Goal: Task Accomplishment & Management: Manage account settings

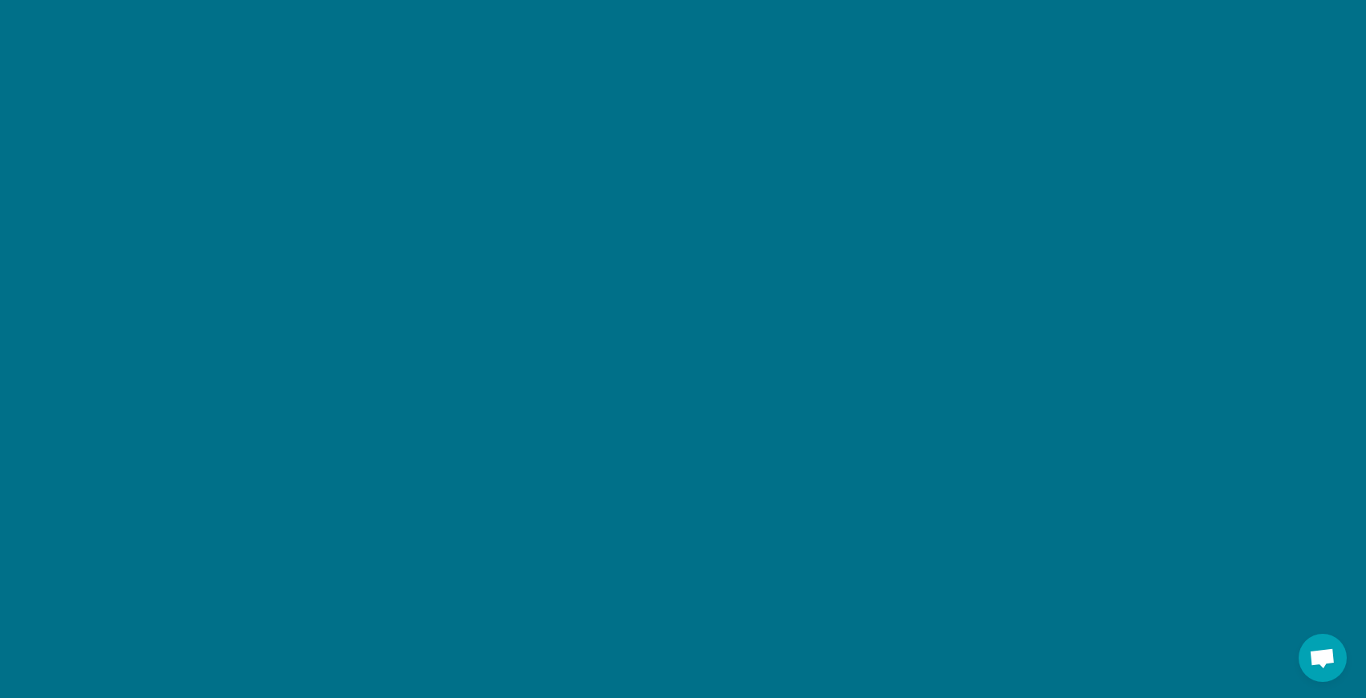
scroll to position [2012, 0]
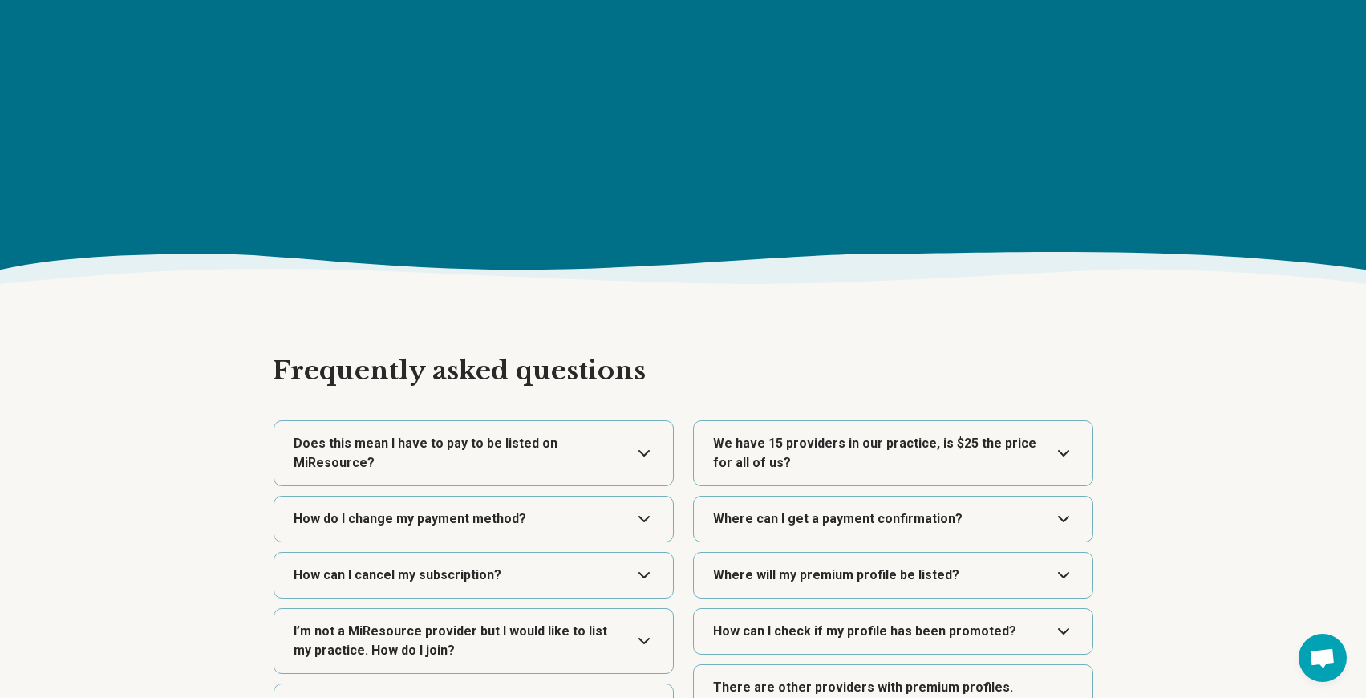
click at [644, 459] on button "Expand" at bounding box center [474, 453] width 386 height 64
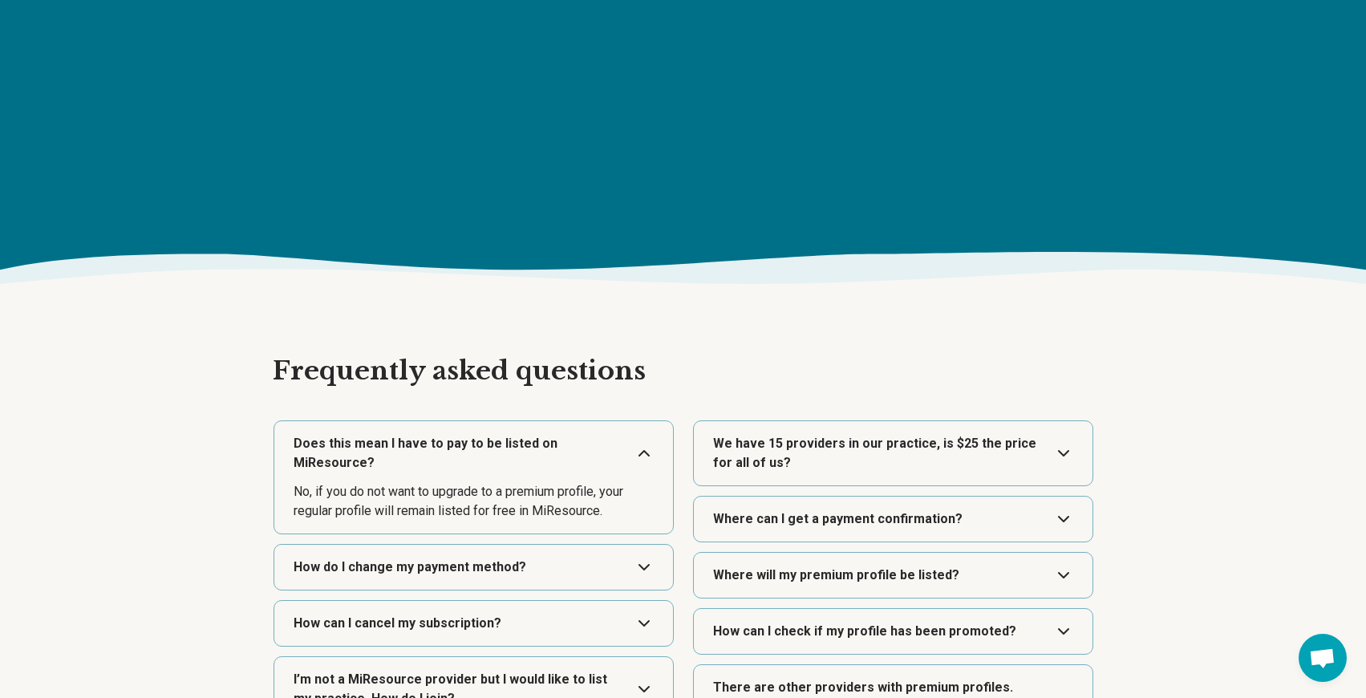
click at [1054, 454] on button "Expand" at bounding box center [893, 453] width 386 height 64
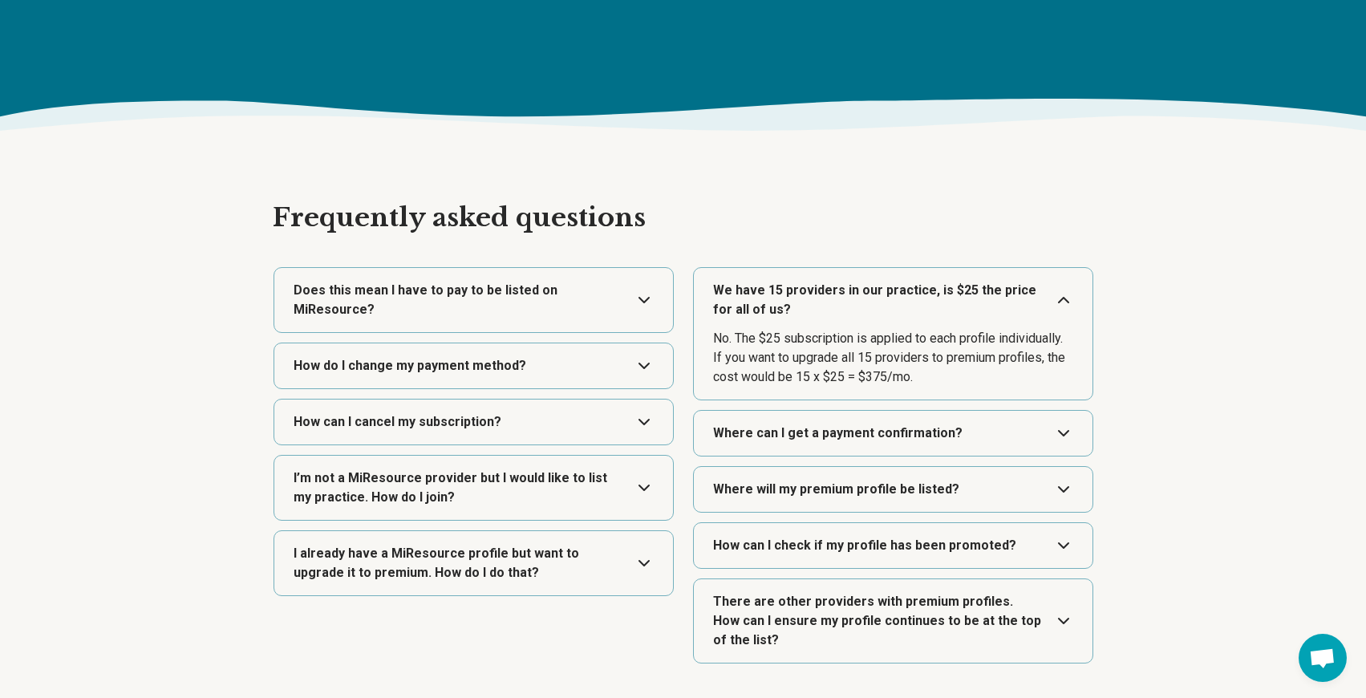
scroll to position [2170, 0]
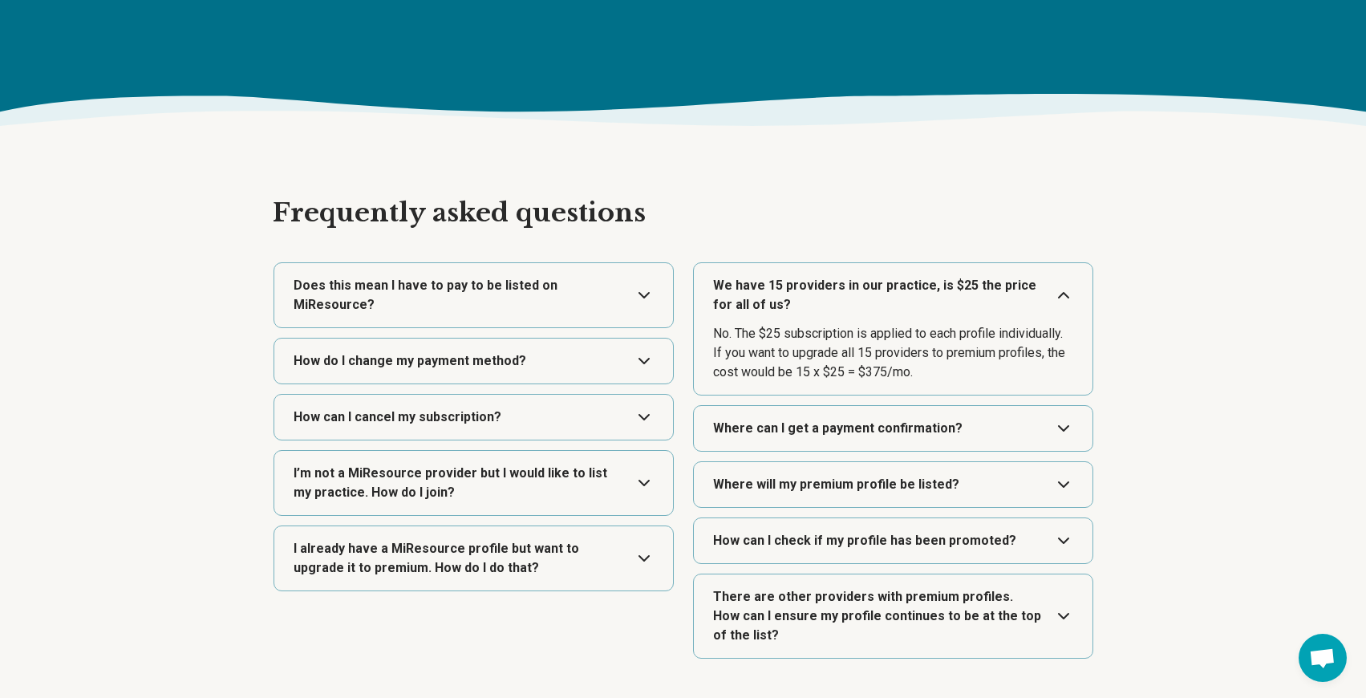
click at [1017, 437] on button "Expand" at bounding box center [893, 428] width 386 height 45
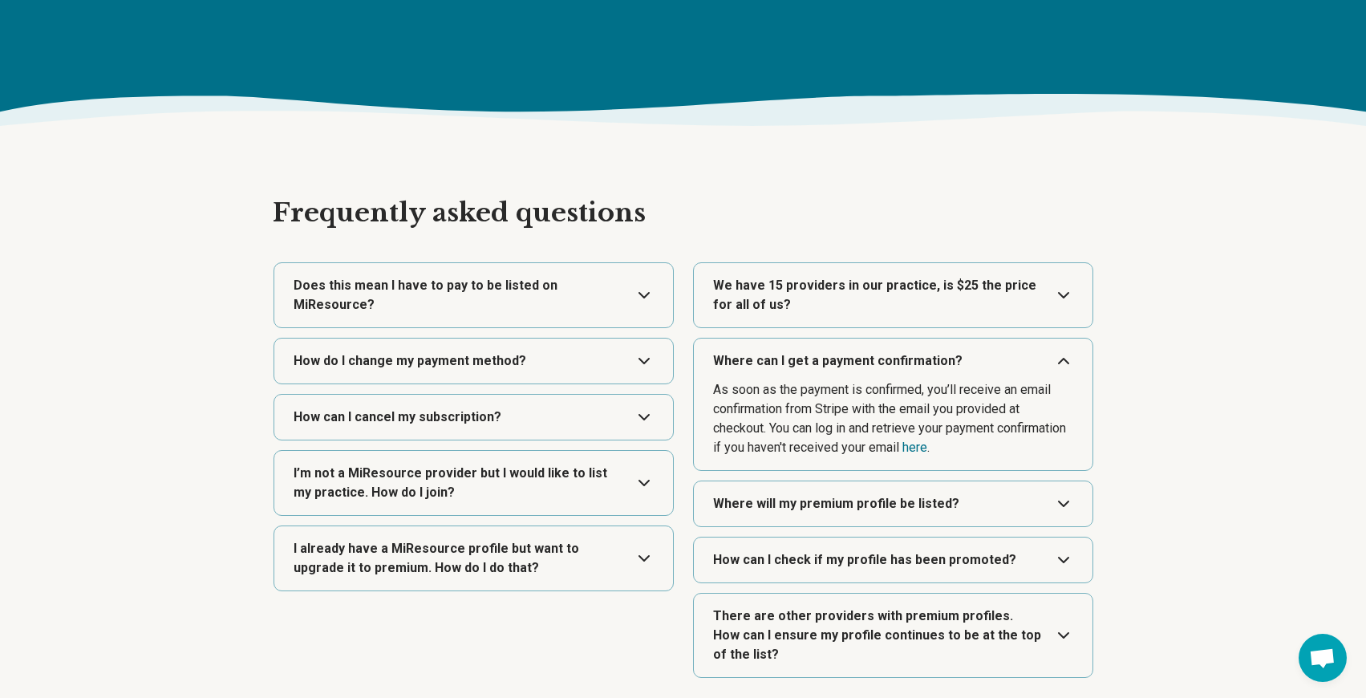
click at [919, 514] on button "Expand" at bounding box center [893, 503] width 386 height 45
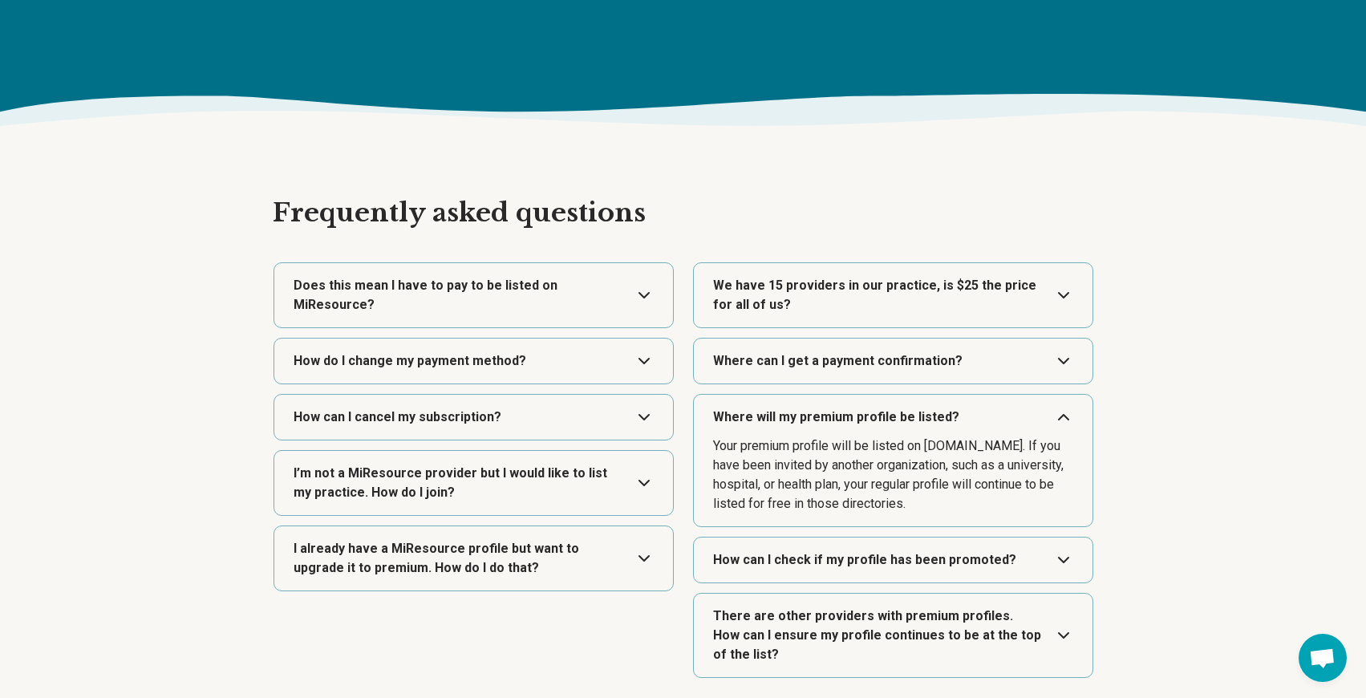
click at [949, 561] on button "Expand" at bounding box center [893, 560] width 386 height 45
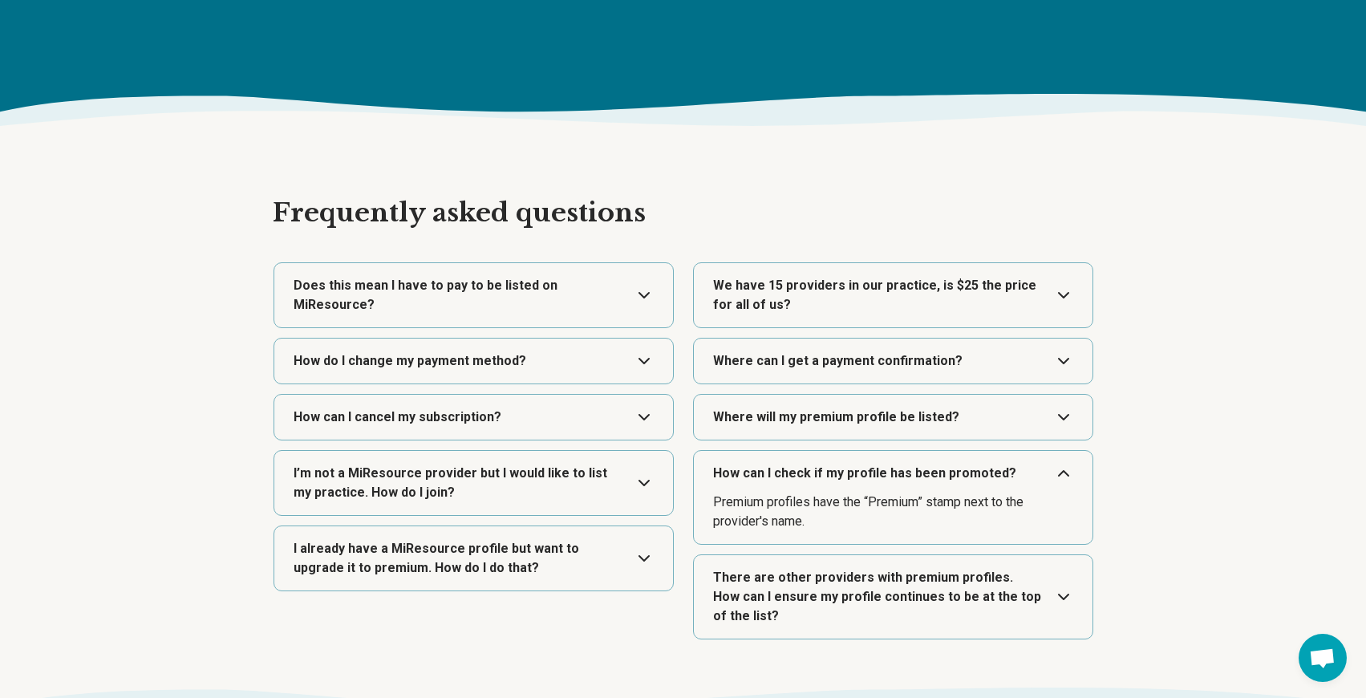
click at [1004, 594] on button "Expand" at bounding box center [893, 596] width 386 height 83
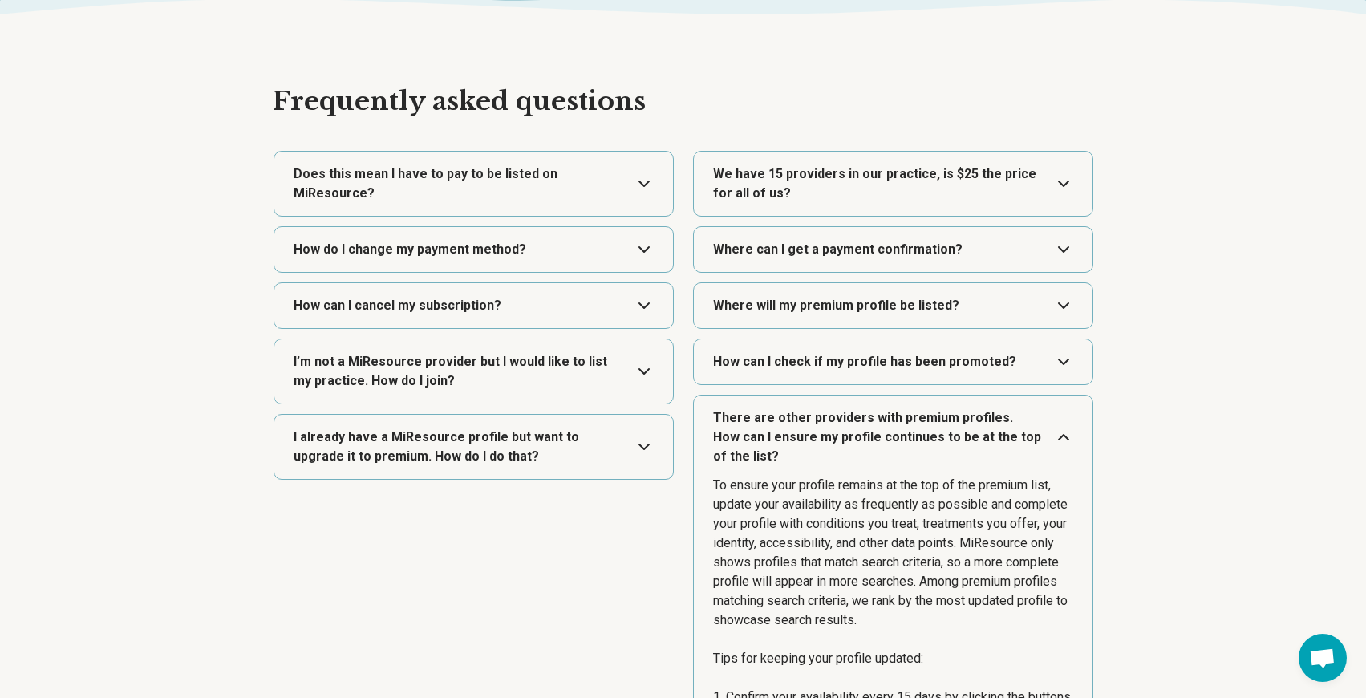
scroll to position [2279, 0]
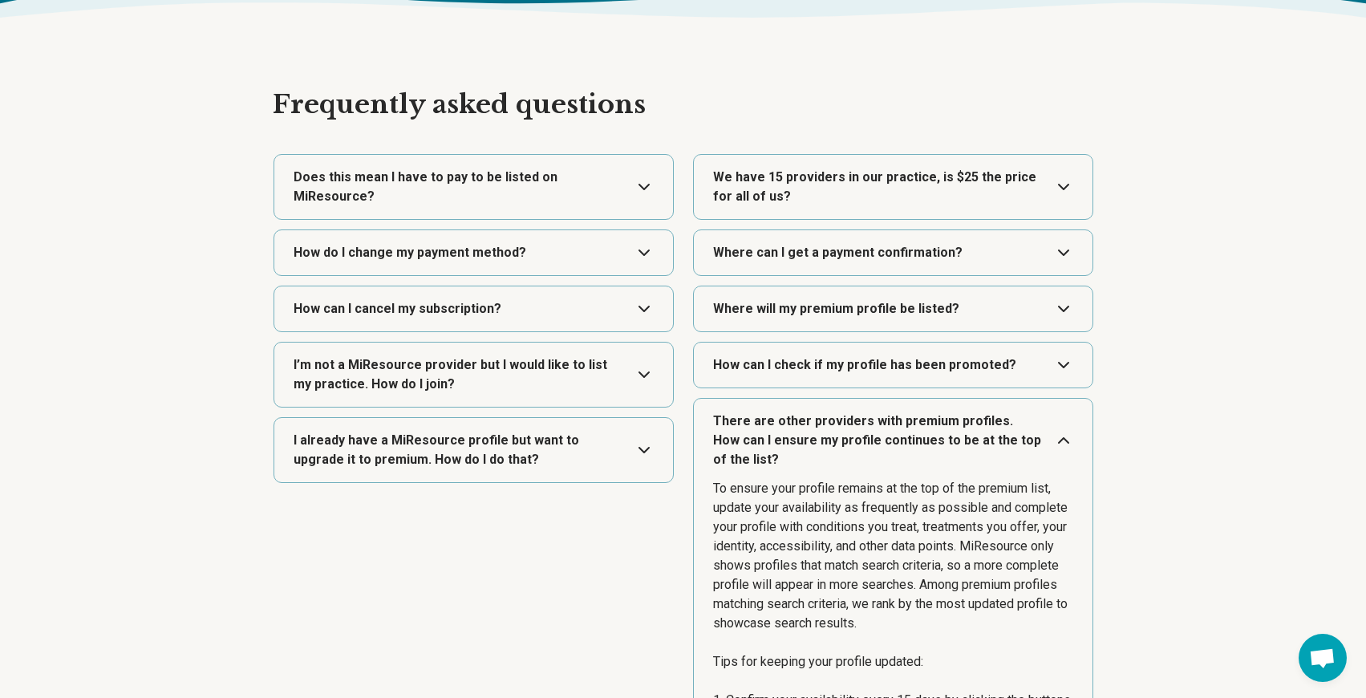
click at [580, 440] on button "Expand" at bounding box center [474, 450] width 386 height 64
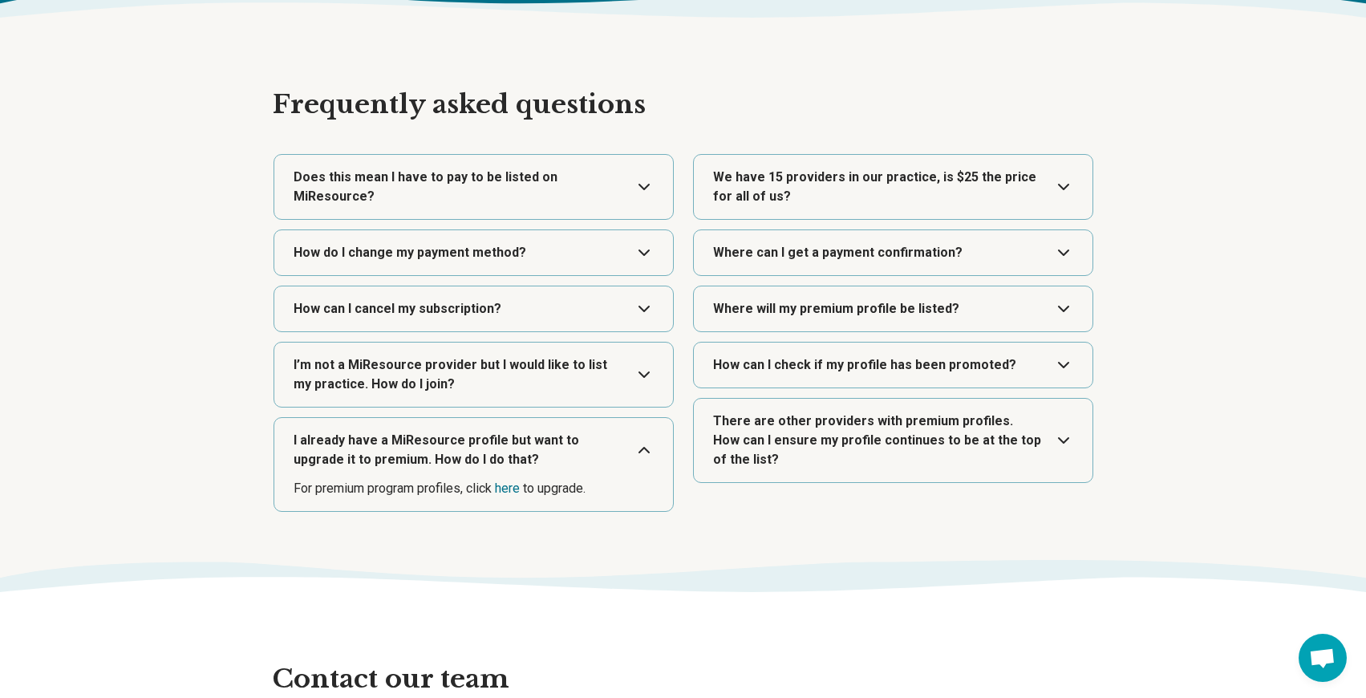
click at [634, 385] on button "Expand" at bounding box center [474, 375] width 386 height 64
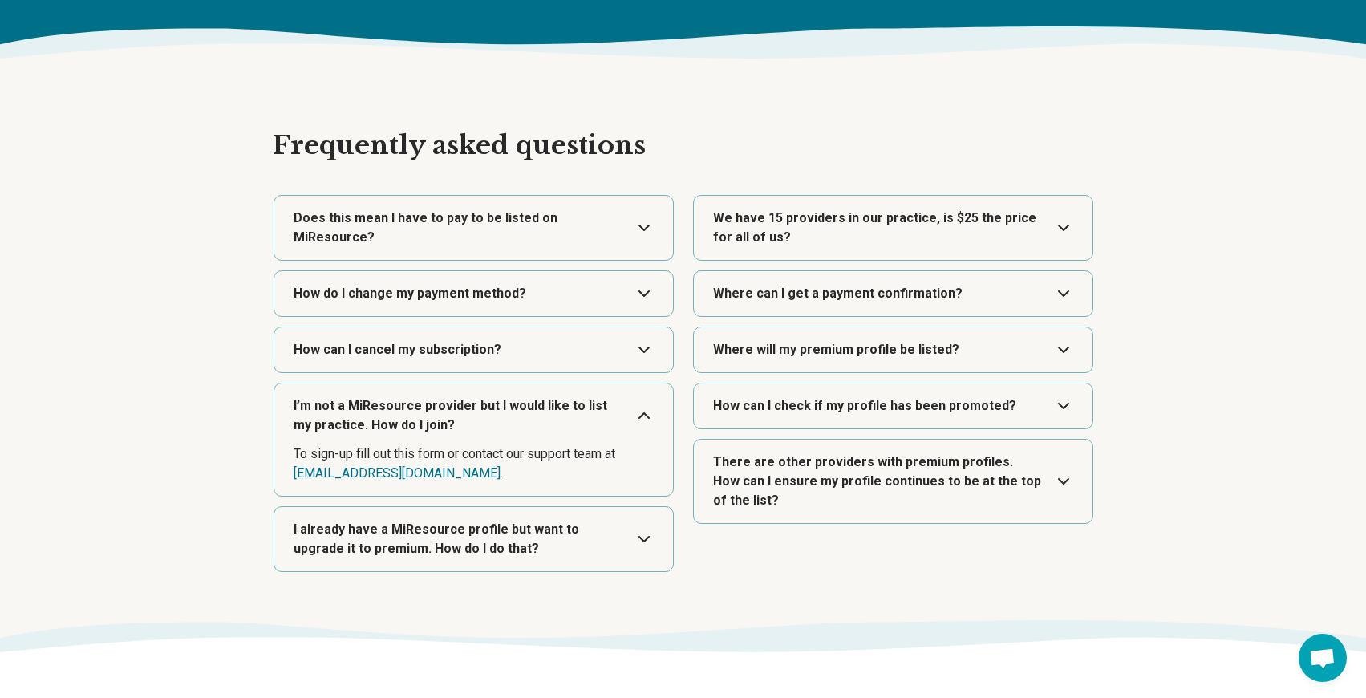
scroll to position [2231, 0]
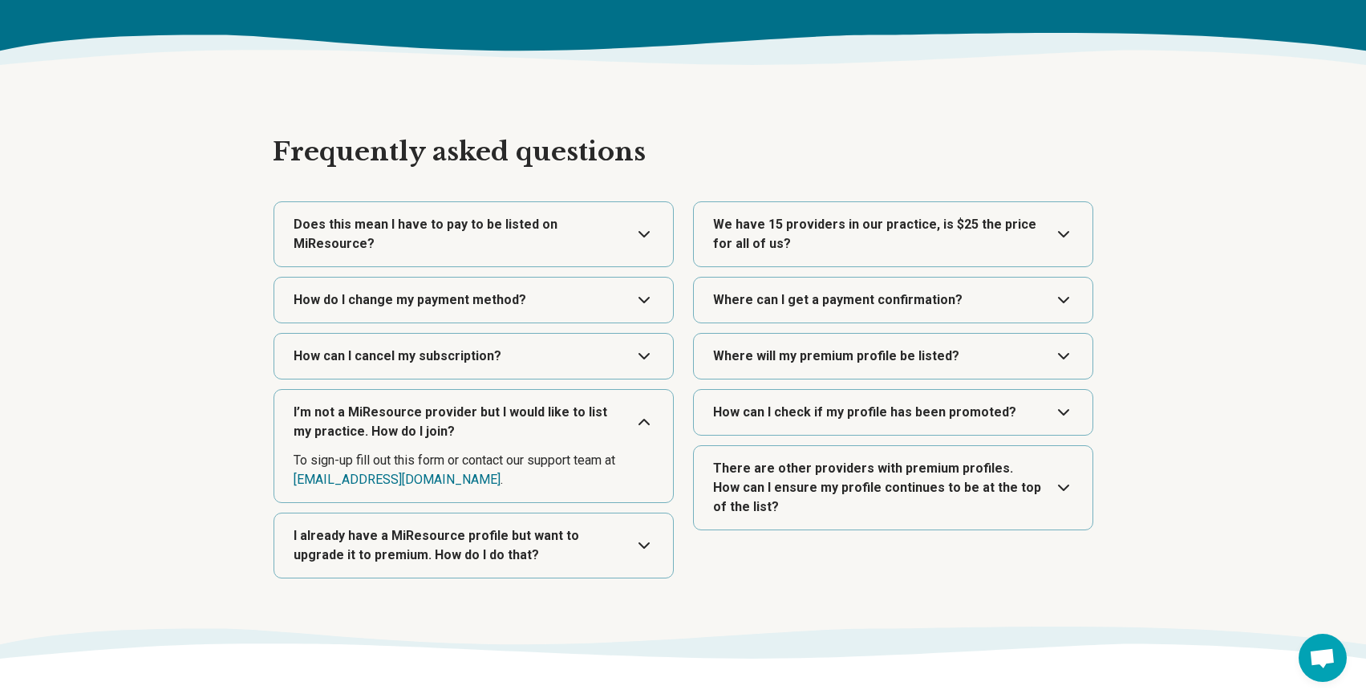
click at [615, 367] on button "Expand" at bounding box center [474, 356] width 386 height 45
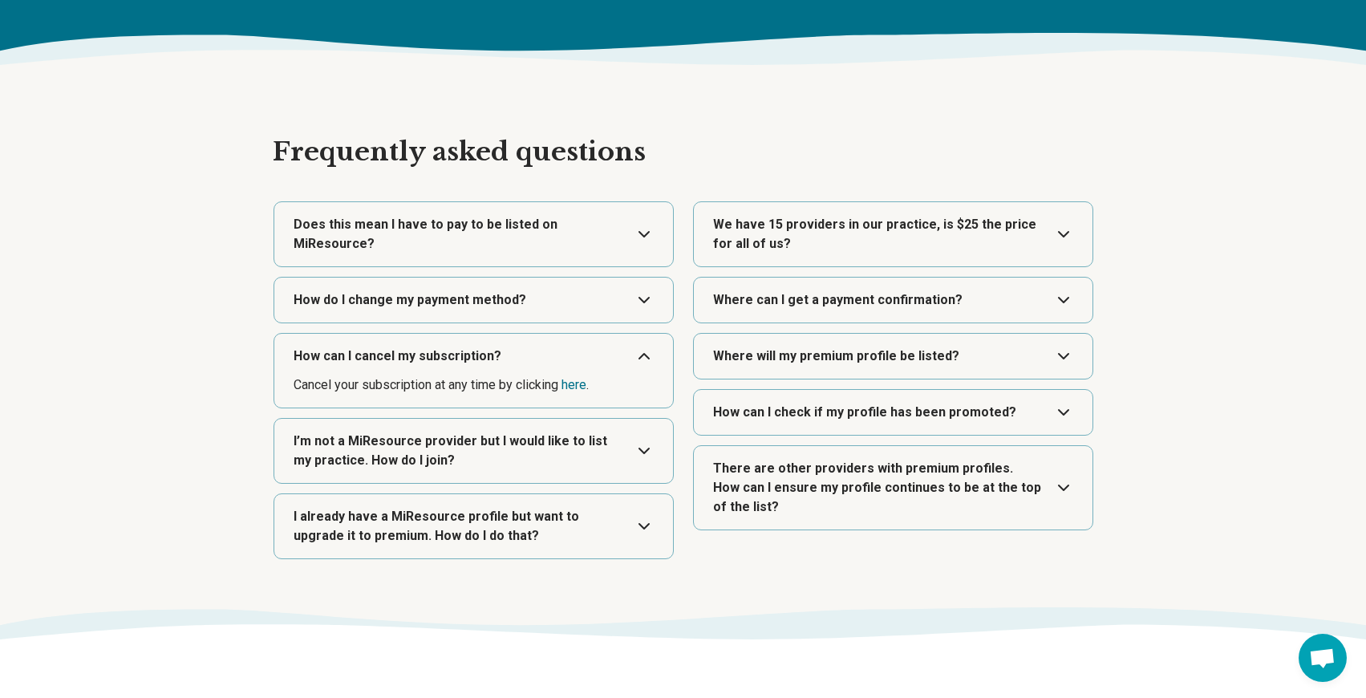
click at [651, 296] on button "Expand" at bounding box center [474, 300] width 386 height 45
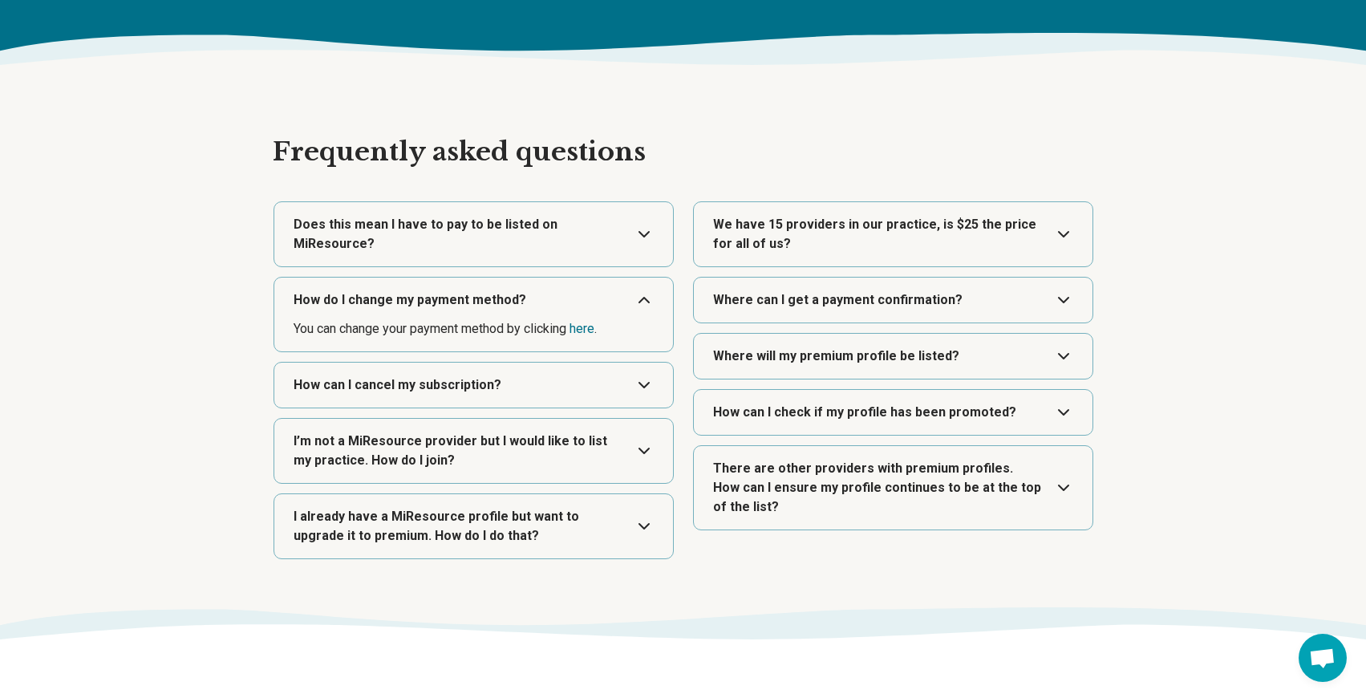
click at [656, 237] on button "Expand" at bounding box center [474, 234] width 386 height 64
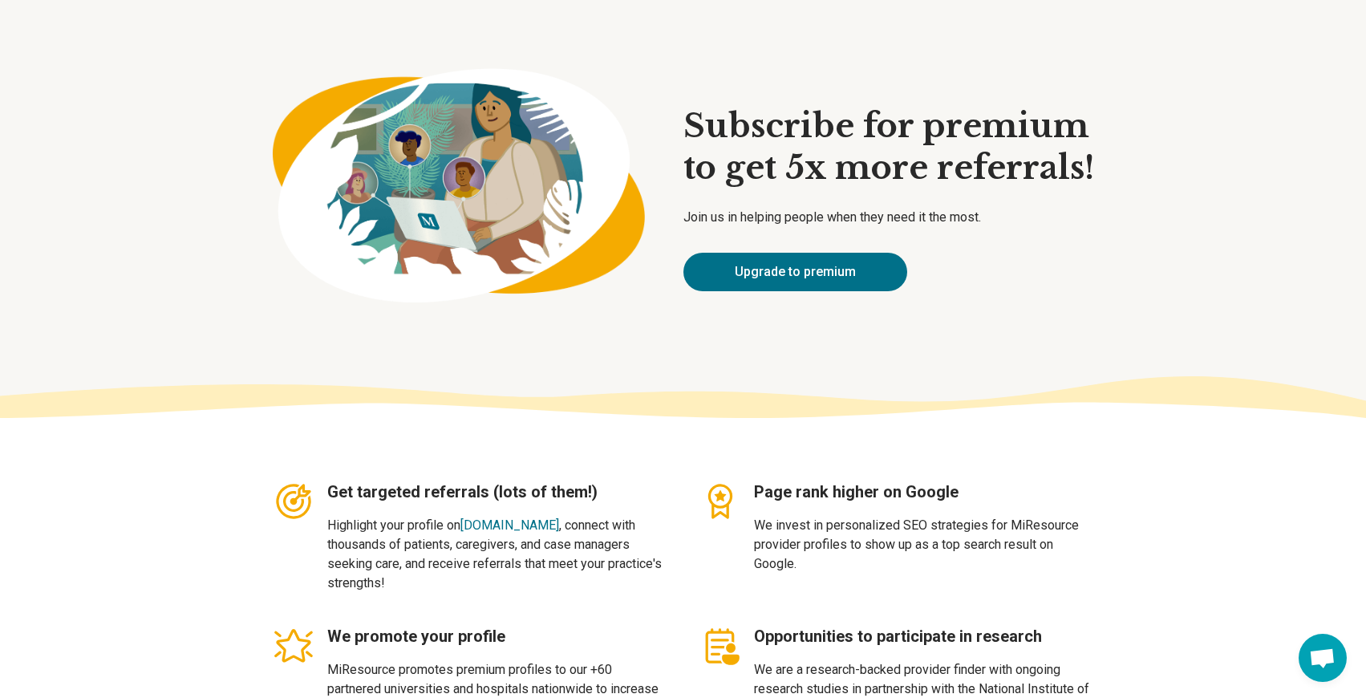
scroll to position [0, 0]
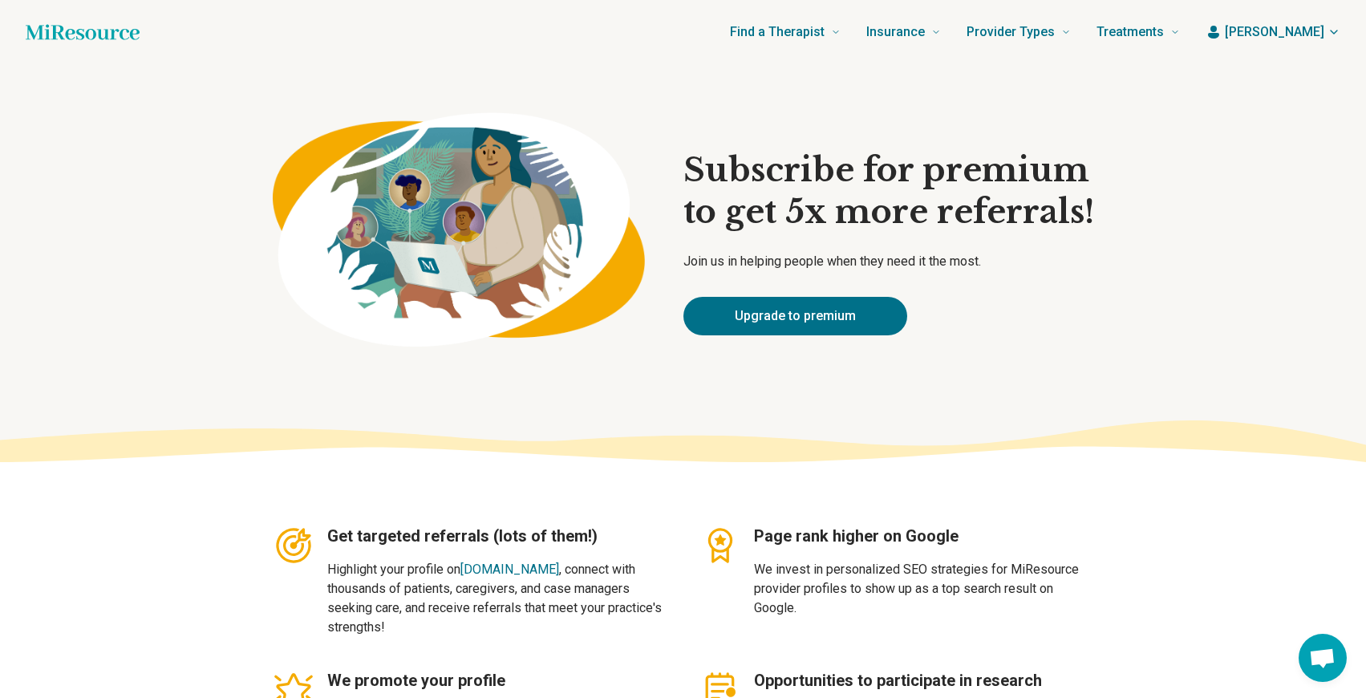
click at [1296, 35] on span "[PERSON_NAME]" at bounding box center [1274, 31] width 99 height 19
click at [1282, 71] on link "My dashboard" at bounding box center [1287, 80] width 110 height 42
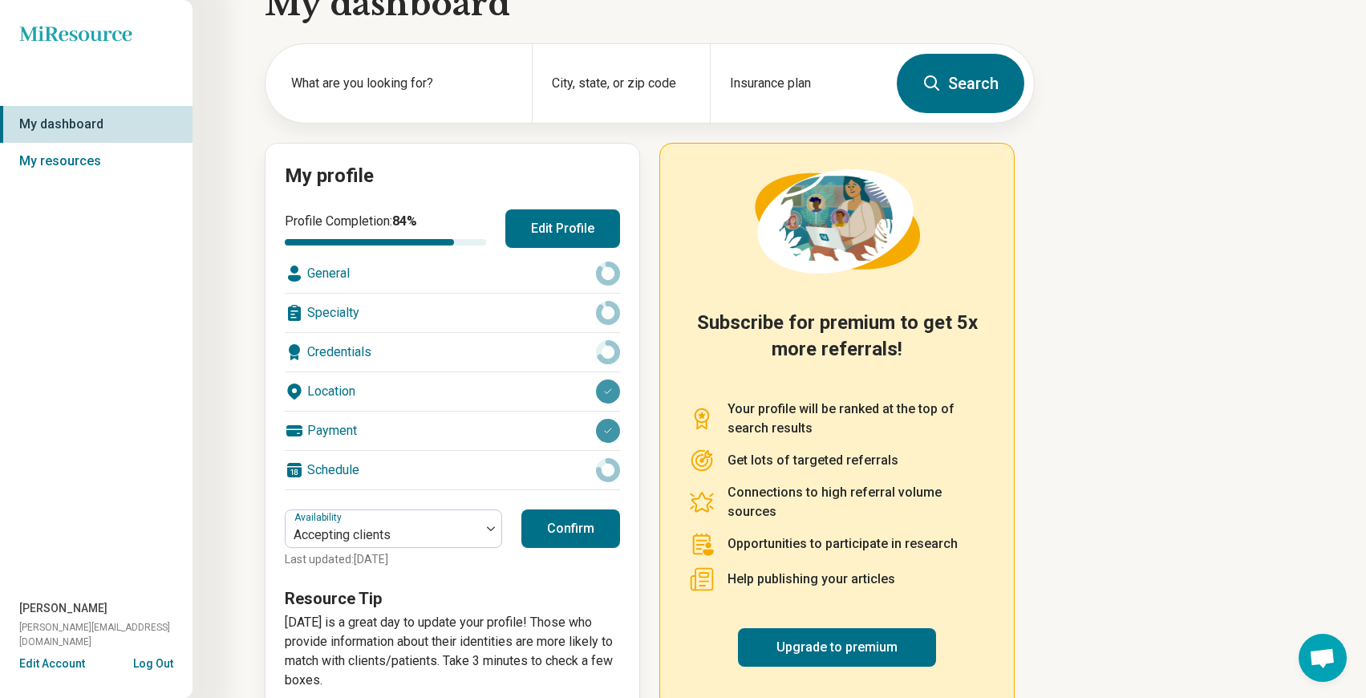
scroll to position [78, 0]
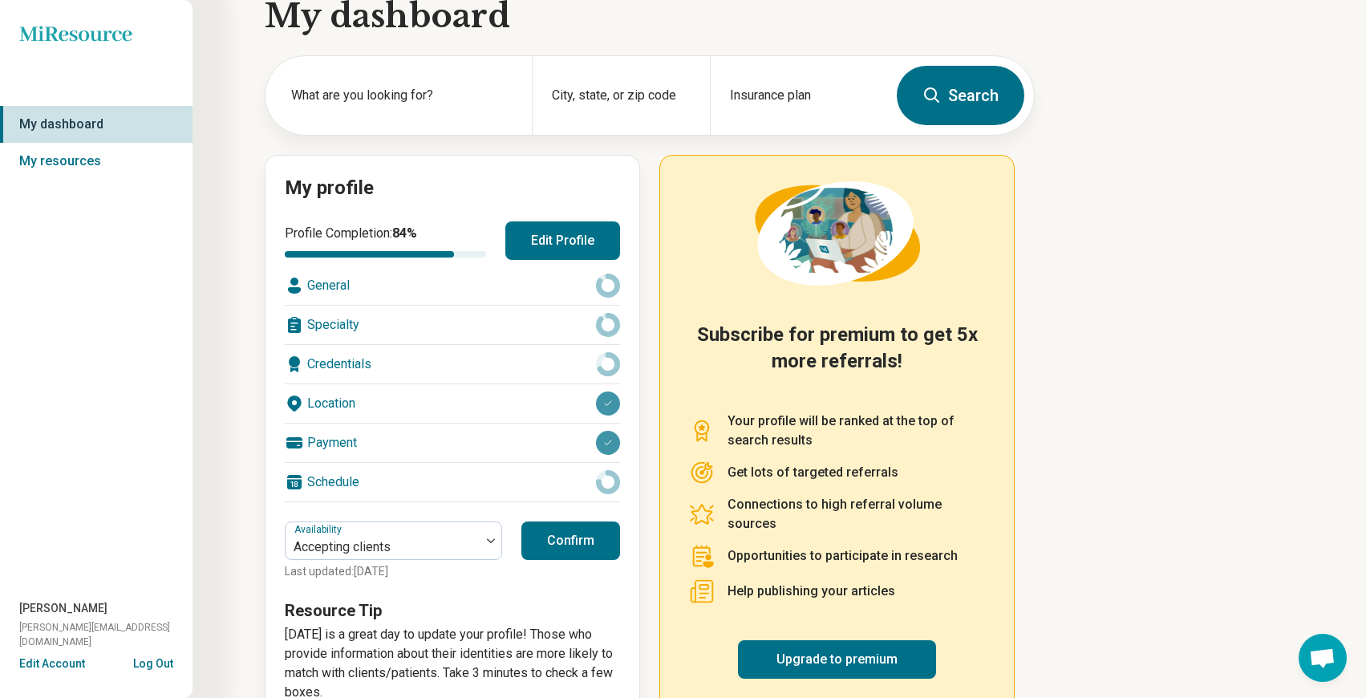
scroll to position [78, 0]
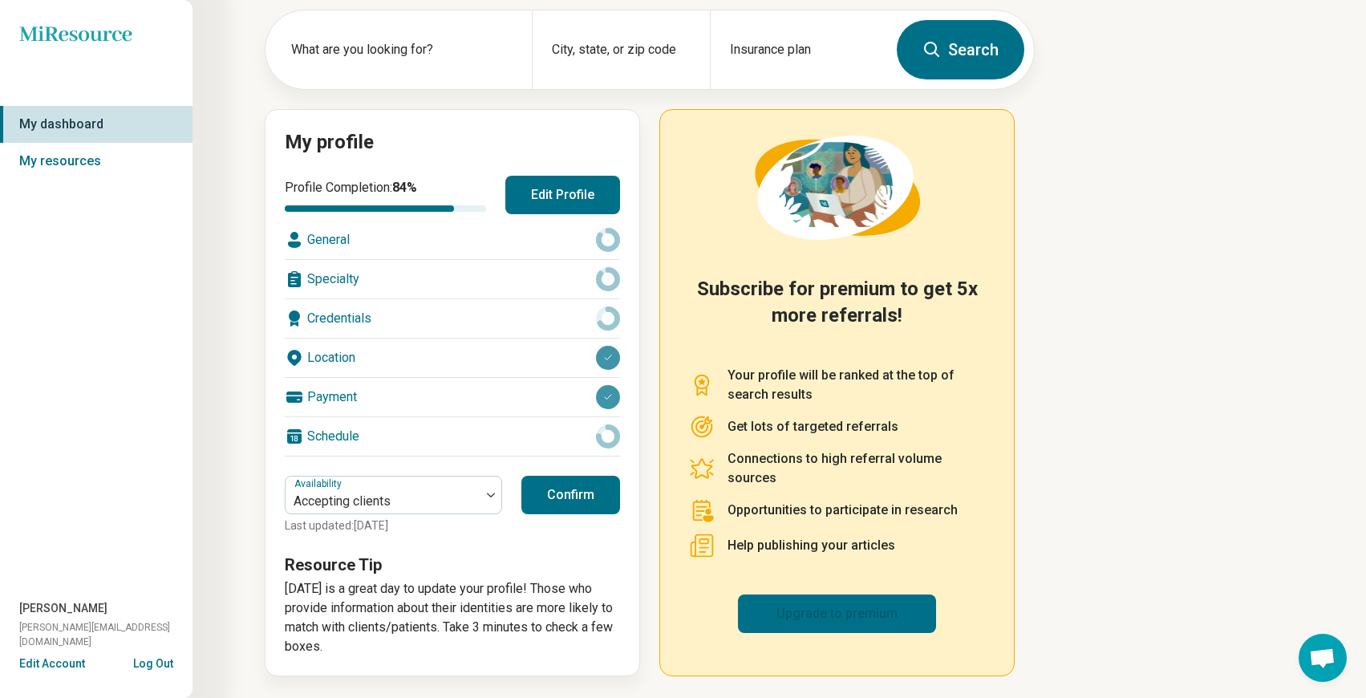
click at [843, 622] on link "Upgrade to premium" at bounding box center [837, 614] width 198 height 39
click at [68, 163] on link "My resources" at bounding box center [96, 161] width 193 height 37
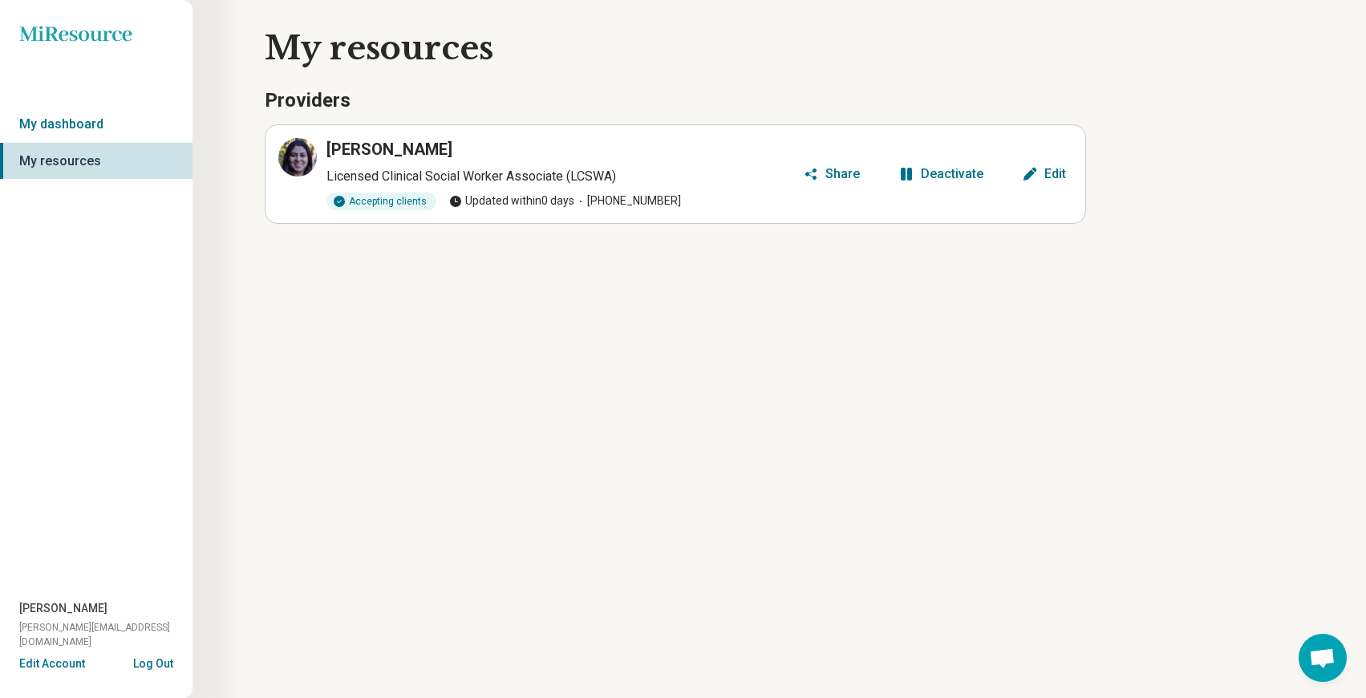
click at [297, 370] on div "Miresource logo My dashboard My resources Anisha Tyagi elissa@potentialspacethe…" at bounding box center [683, 349] width 1366 height 698
click at [294, 156] on icon at bounding box center [297, 157] width 19 height 19
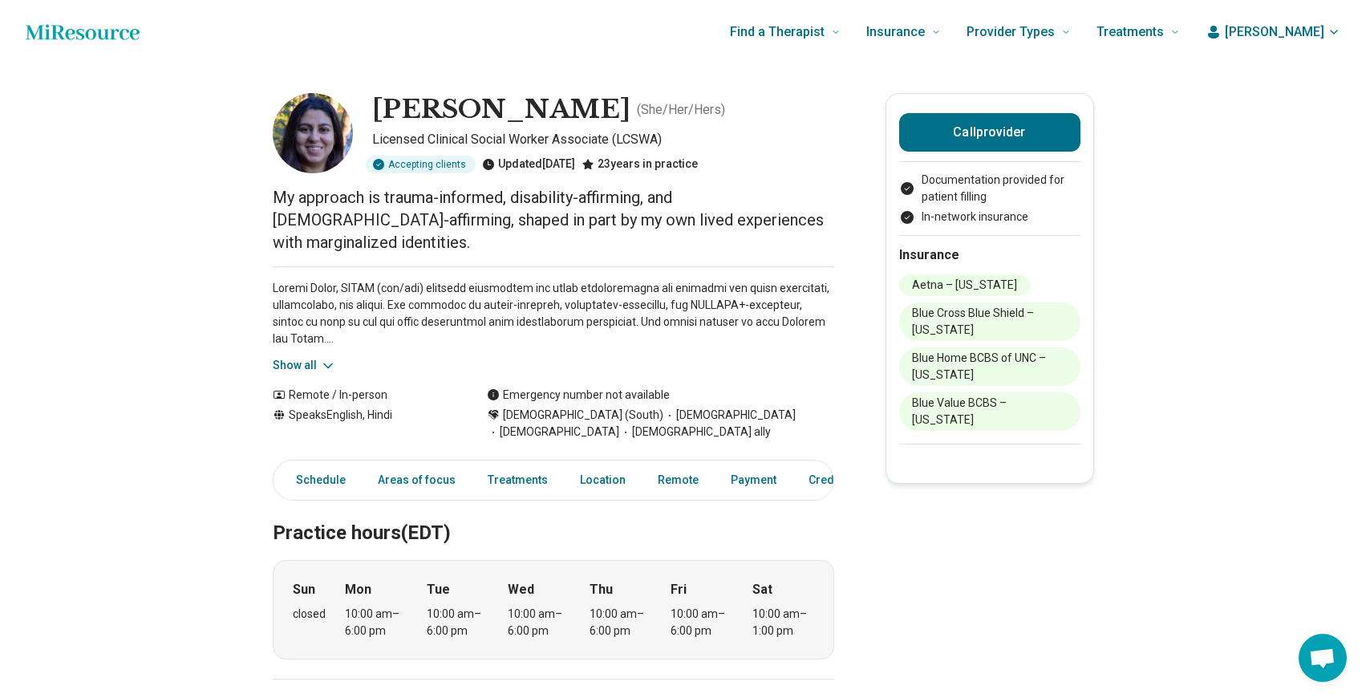
click at [1311, 29] on span "[PERSON_NAME]" at bounding box center [1274, 31] width 99 height 19
click at [1289, 30] on span "[PERSON_NAME]" at bounding box center [1274, 31] width 99 height 19
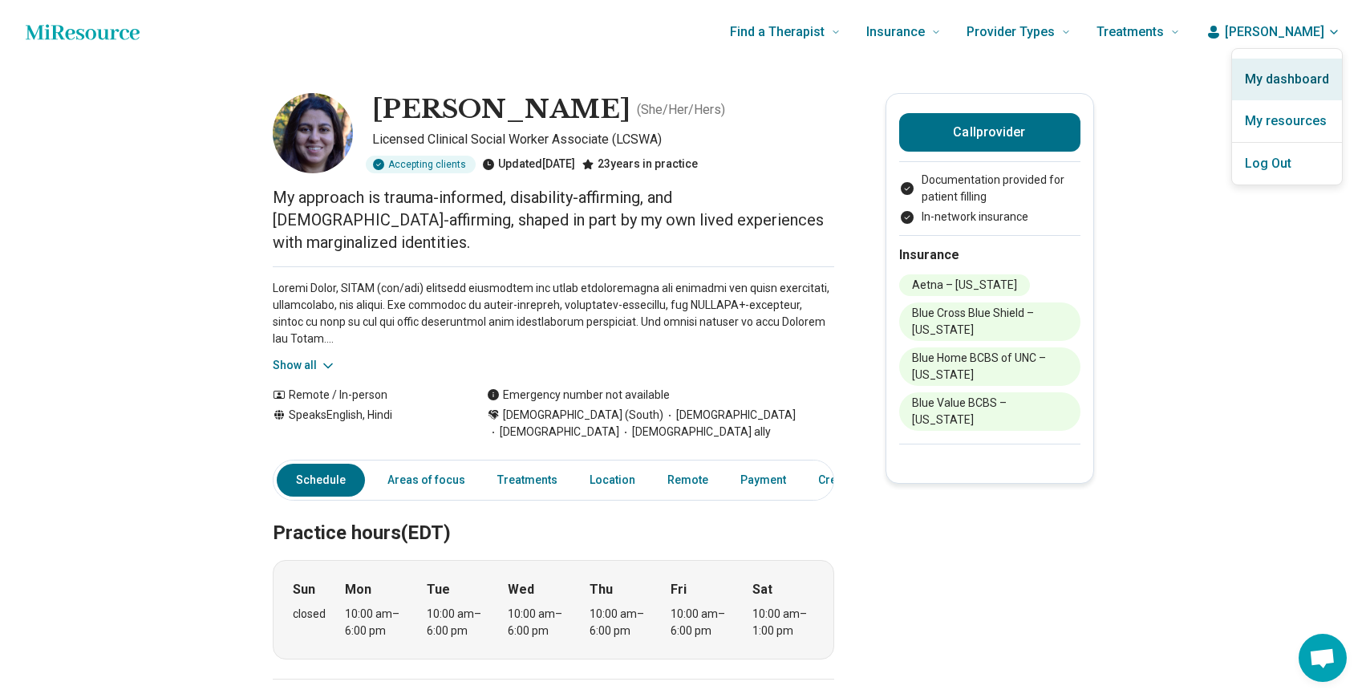
click at [1285, 72] on link "My dashboard" at bounding box center [1287, 80] width 110 height 42
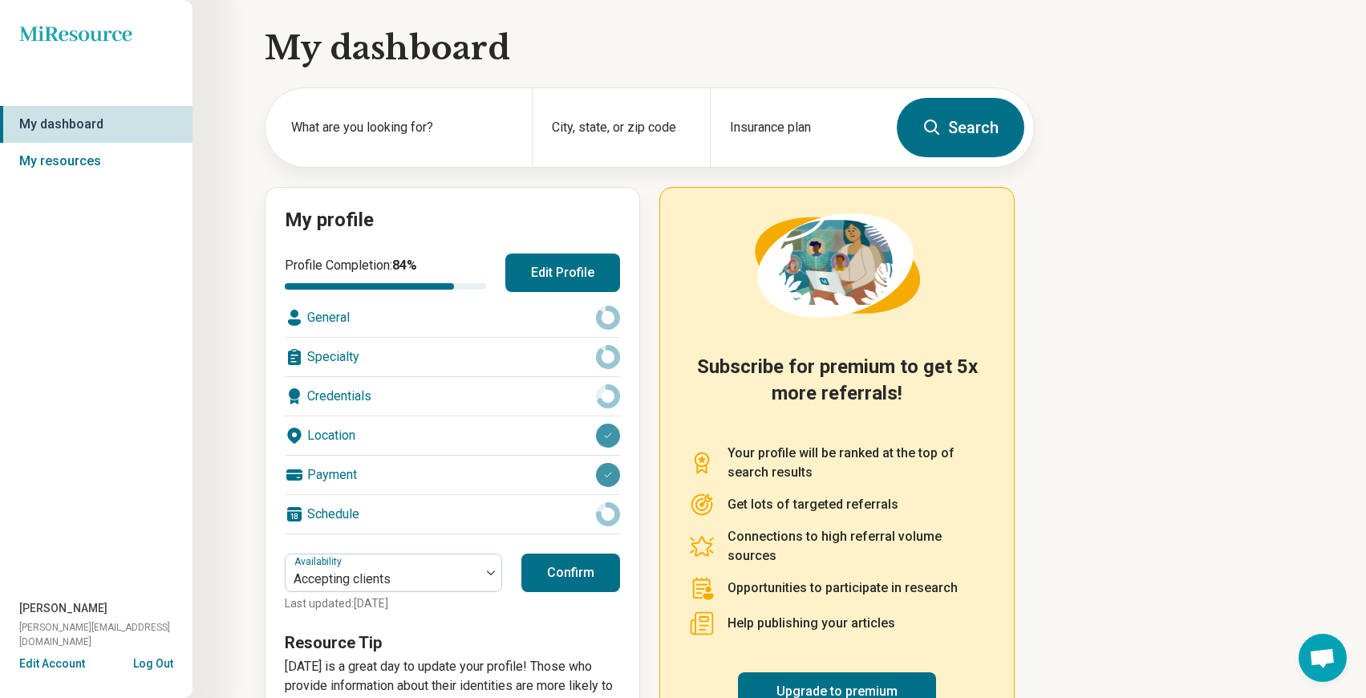
click at [561, 258] on button "Edit Profile" at bounding box center [563, 273] width 115 height 39
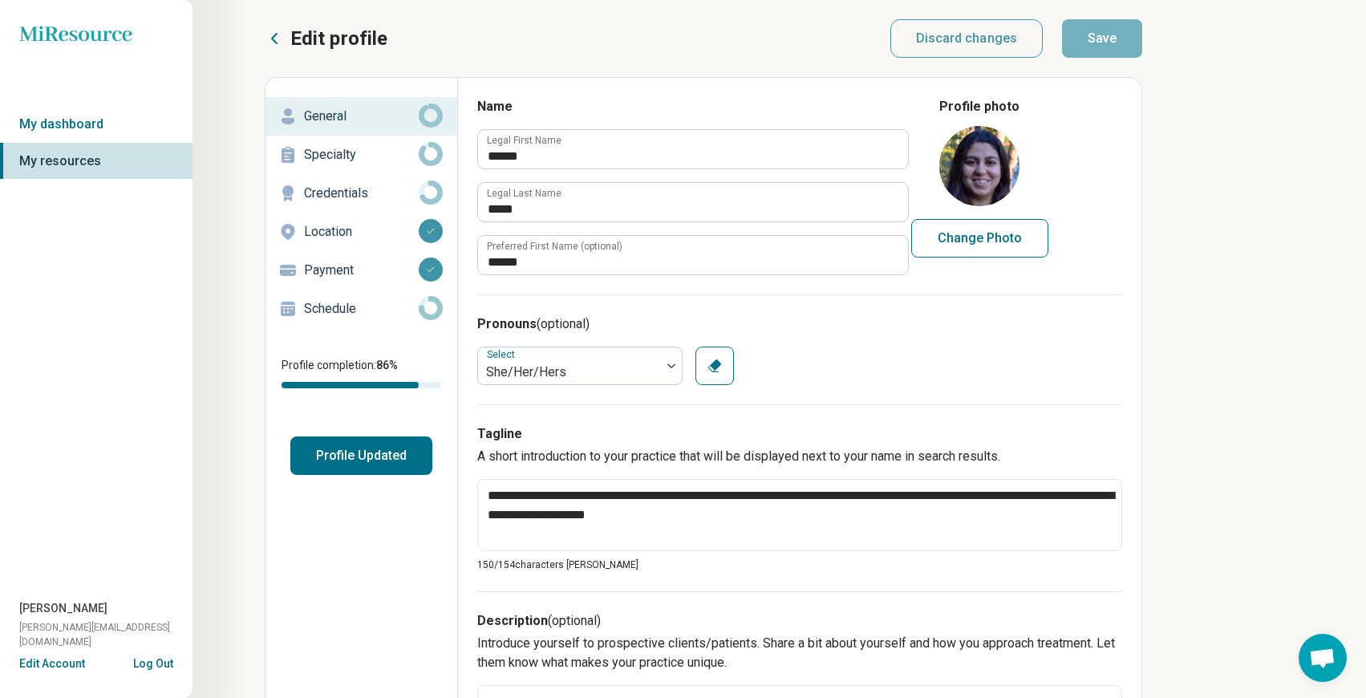
click at [333, 160] on p "Specialty" at bounding box center [361, 154] width 115 height 19
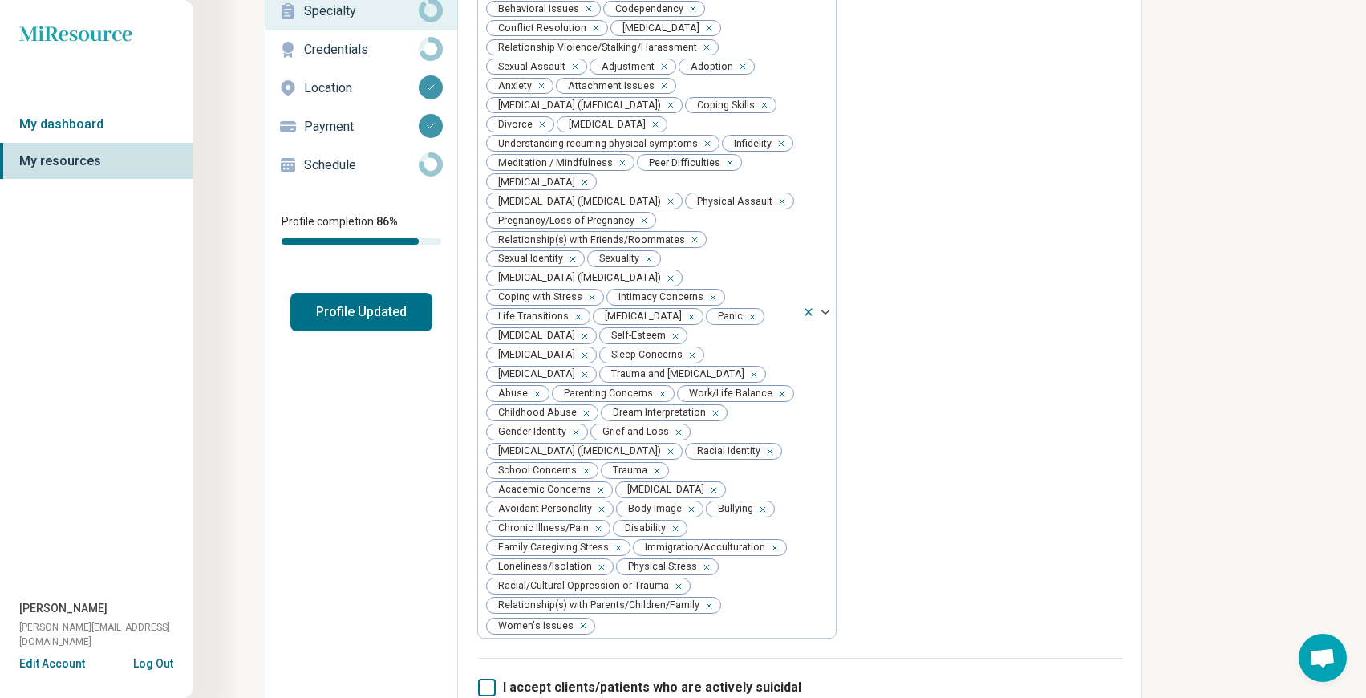
scroll to position [116, 0]
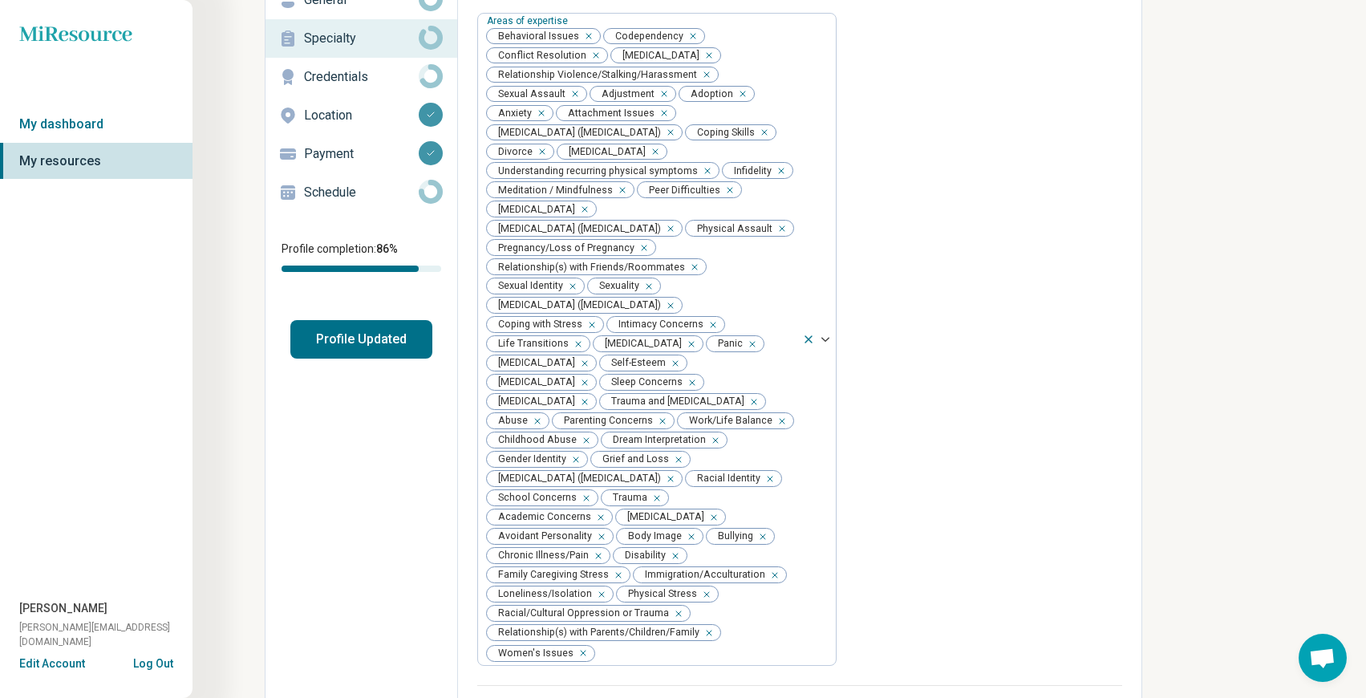
click at [346, 83] on p "Credentials" at bounding box center [361, 76] width 115 height 19
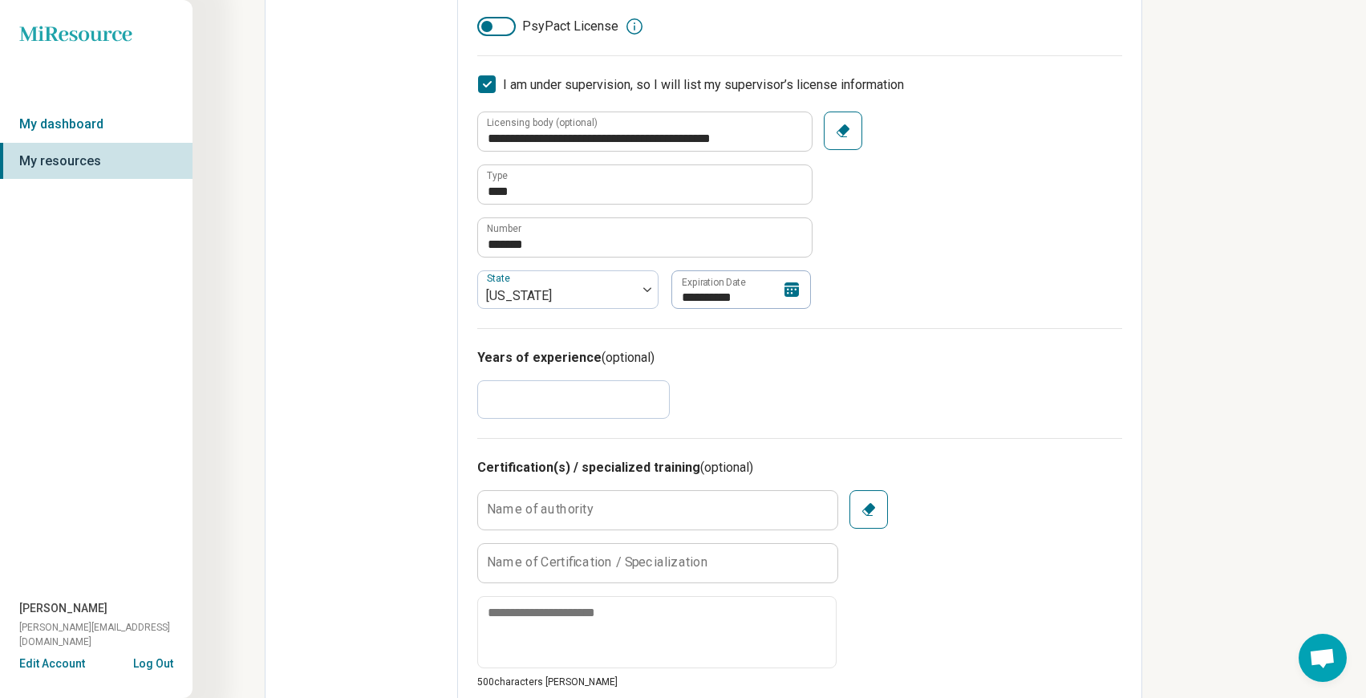
scroll to position [542, 0]
click at [573, 414] on input "**" at bounding box center [573, 398] width 193 height 39
type textarea "*"
click at [536, 395] on input "*" at bounding box center [573, 398] width 193 height 39
drag, startPoint x: 536, startPoint y: 395, endPoint x: 445, endPoint y: 395, distance: 90.7
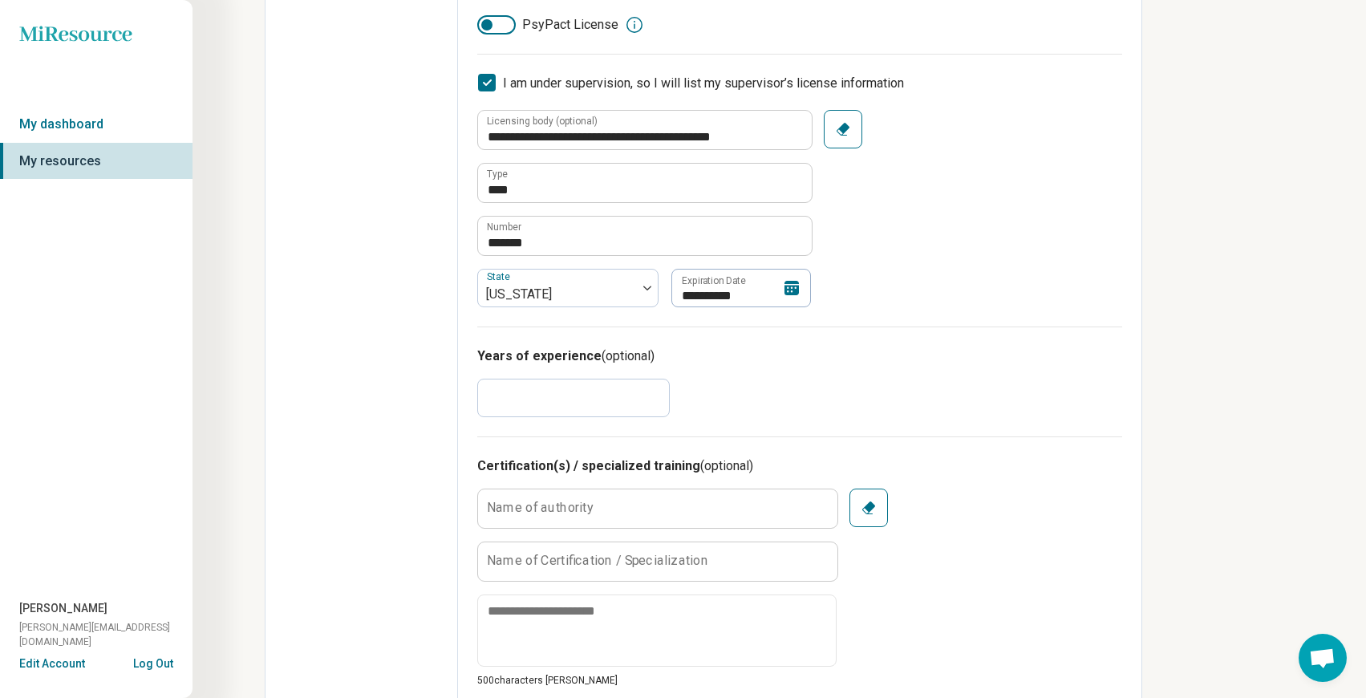
click at [444, 395] on div "**********" at bounding box center [704, 707] width 878 height 2344
click at [851, 420] on div "Years of experience (optional) *" at bounding box center [799, 382] width 645 height 110
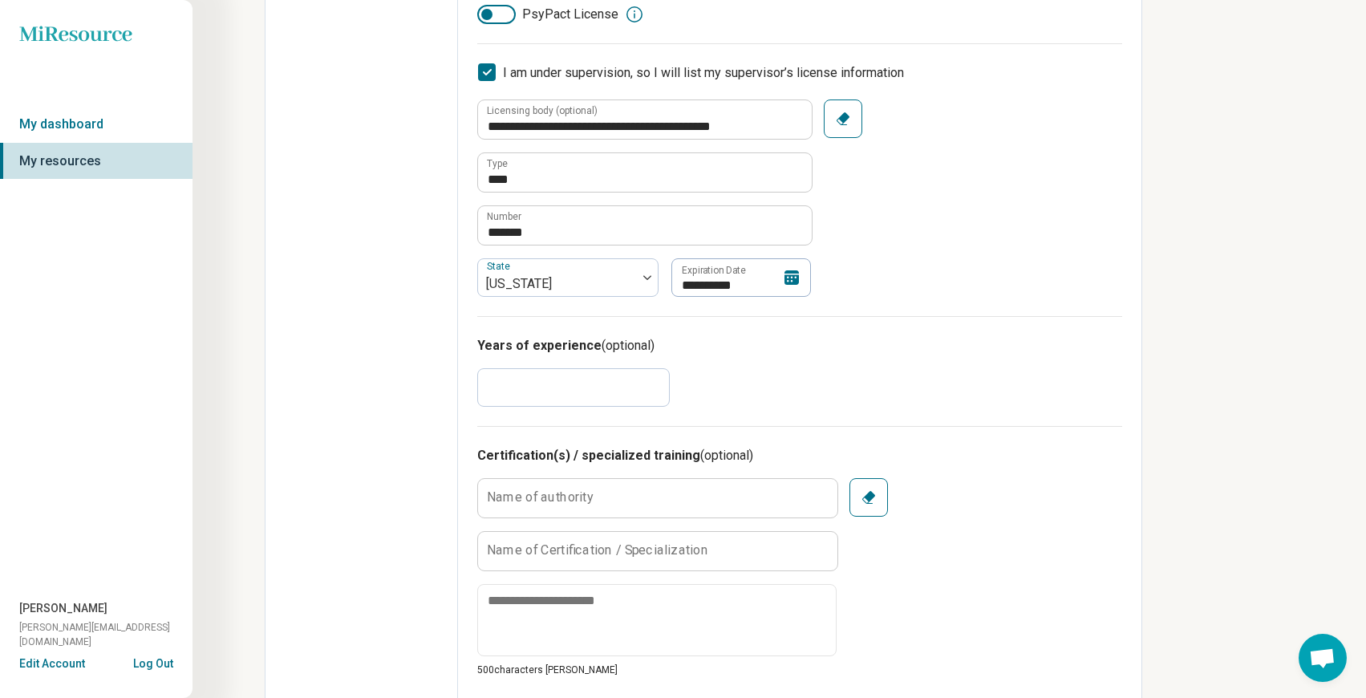
click at [611, 404] on input "*" at bounding box center [573, 387] width 193 height 39
type input "*"
click at [870, 358] on div "Years of experience (optional) *" at bounding box center [799, 371] width 645 height 110
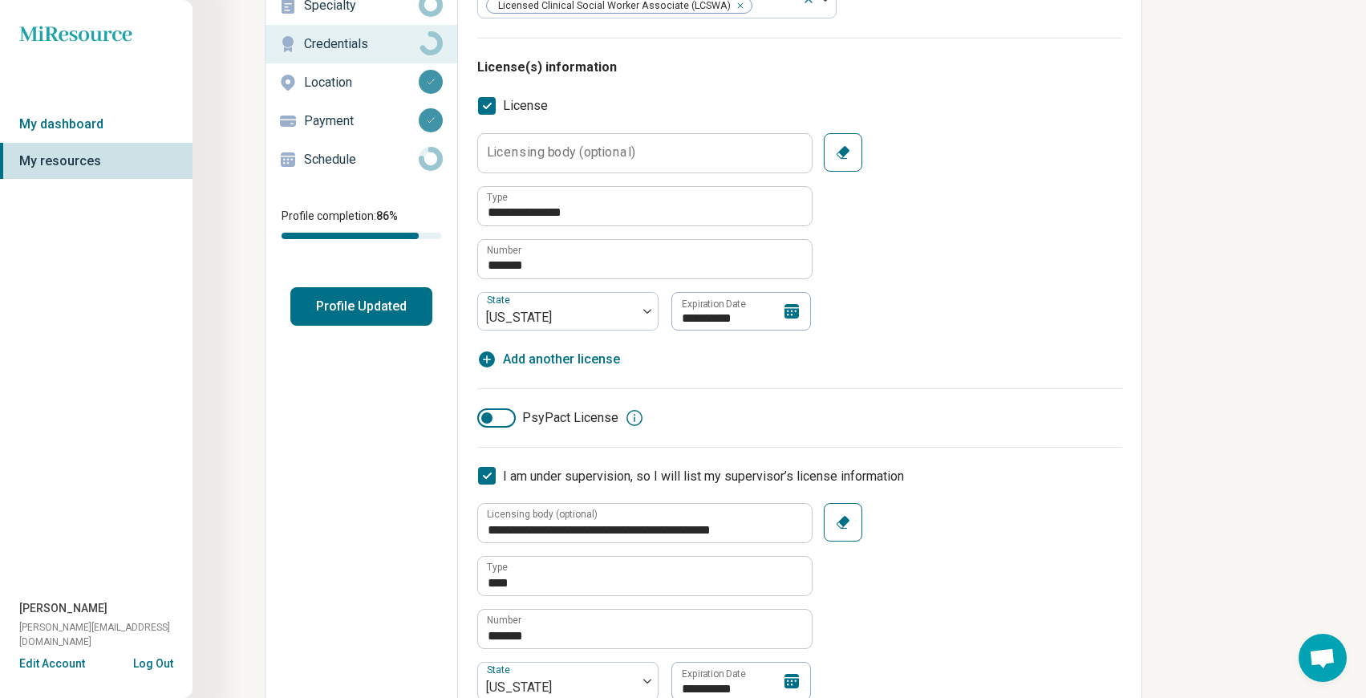
scroll to position [0, 0]
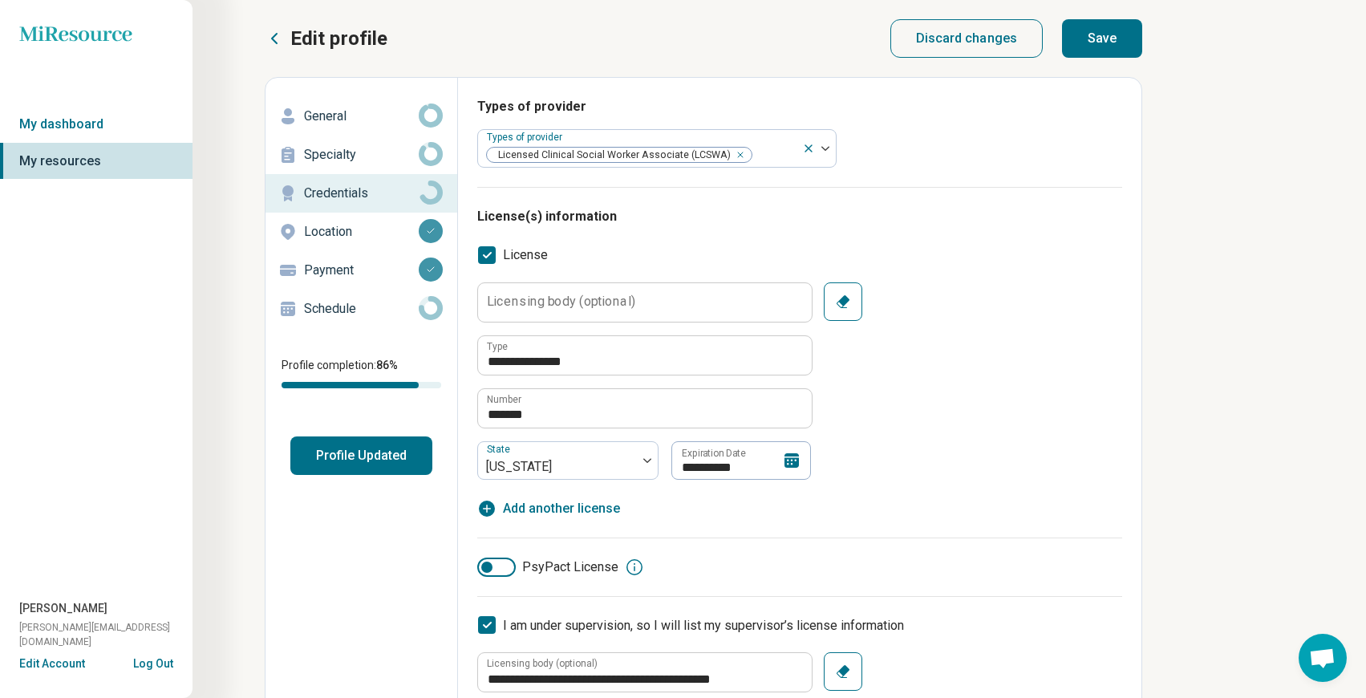
click at [1085, 51] on button "Save" at bounding box center [1102, 38] width 80 height 39
type textarea "*"
click at [348, 462] on button "Profile Updated" at bounding box center [361, 456] width 142 height 39
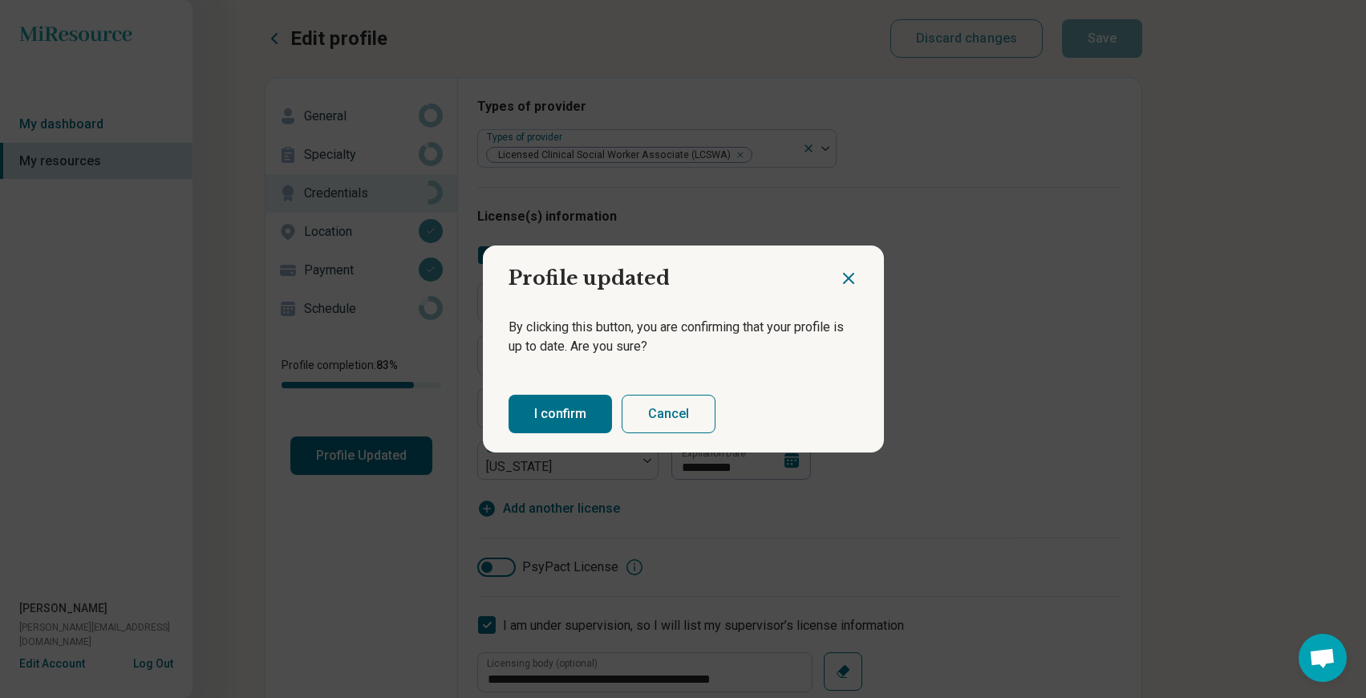
click at [564, 427] on button "I confirm" at bounding box center [561, 414] width 104 height 39
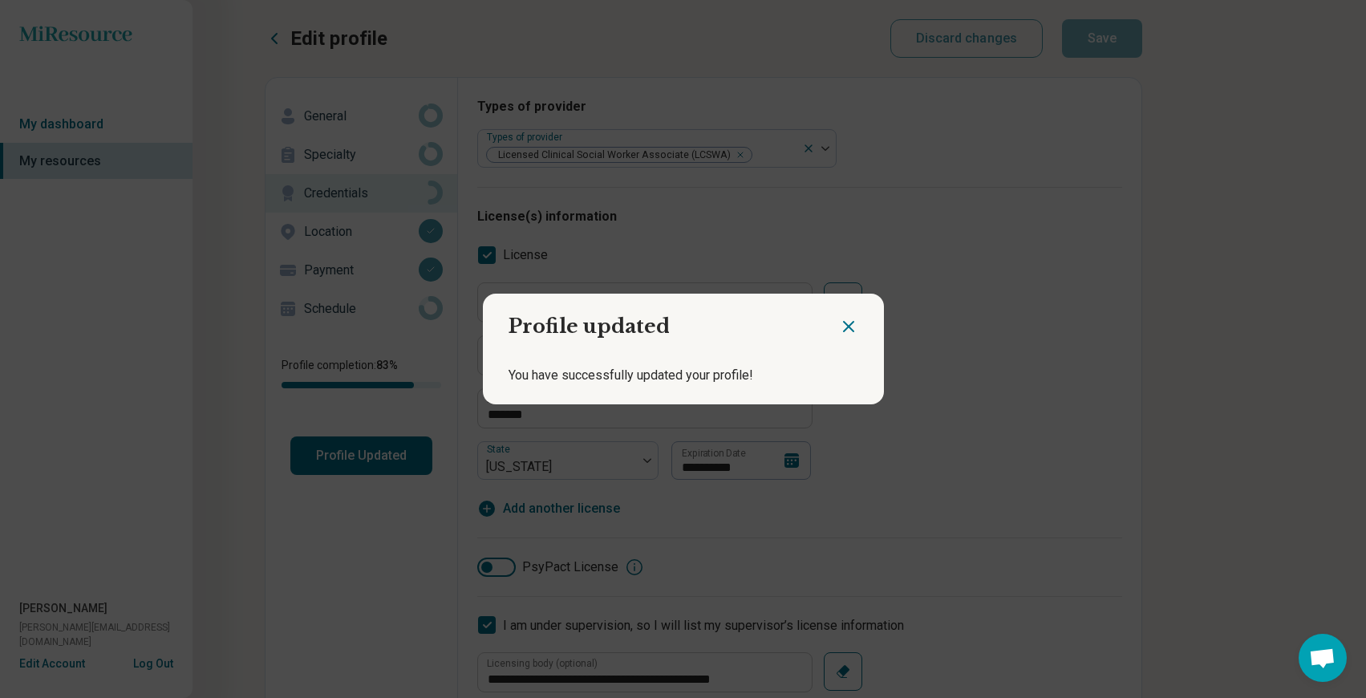
click at [64, 128] on div "Profile updated You have successfully updated your profile!" at bounding box center [683, 349] width 1366 height 698
click at [844, 331] on icon "Close dialog" at bounding box center [849, 327] width 10 height 10
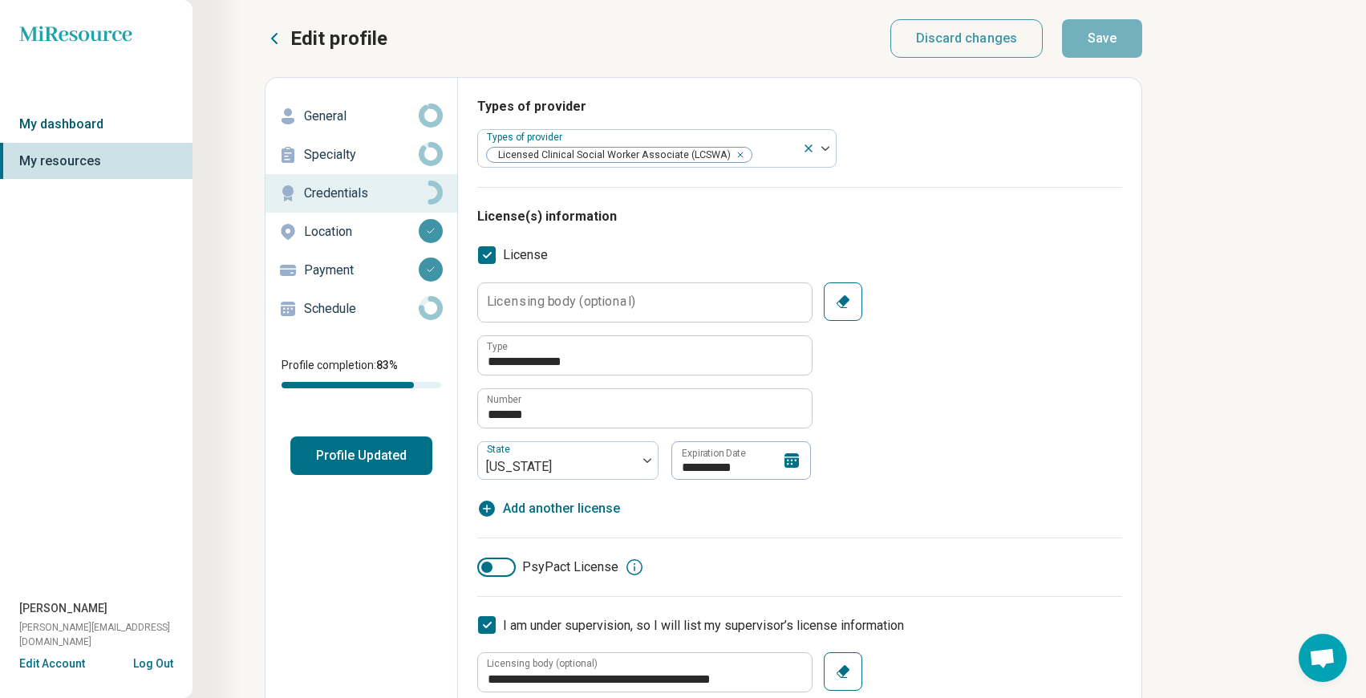
click at [77, 127] on link "My dashboard" at bounding box center [96, 124] width 193 height 37
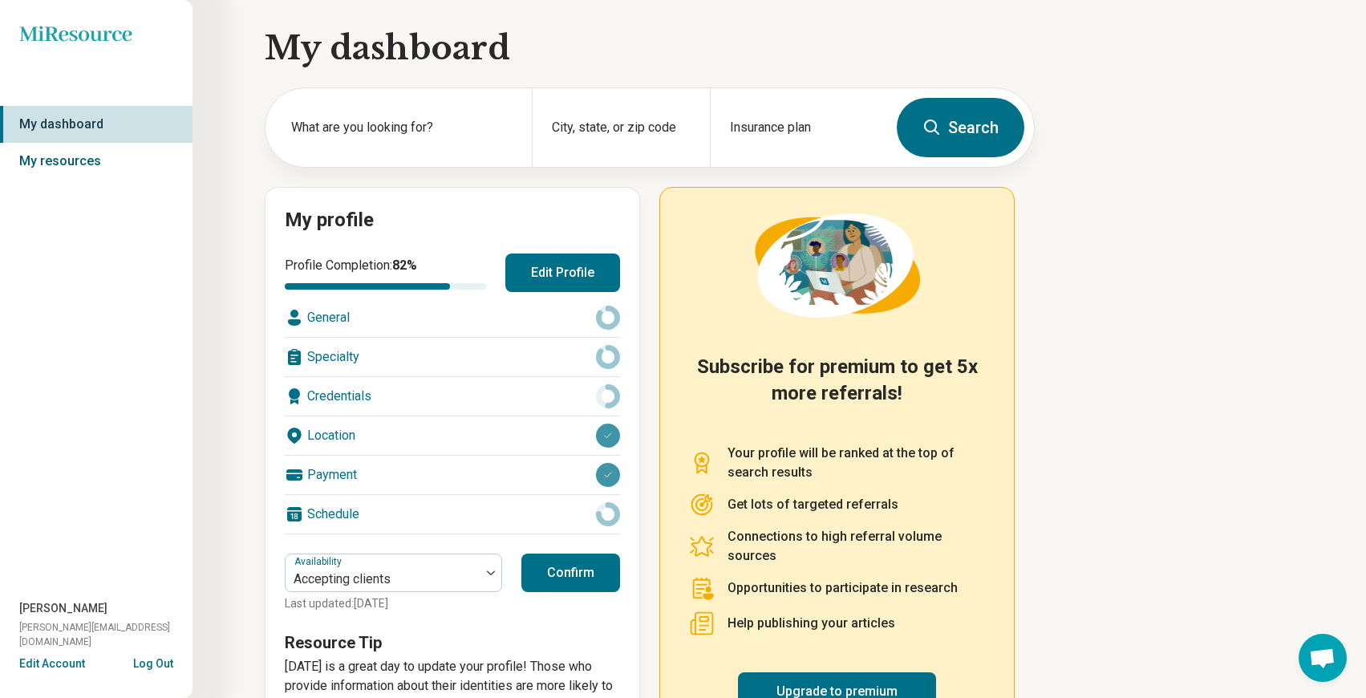
click at [81, 163] on link "My resources" at bounding box center [96, 161] width 193 height 37
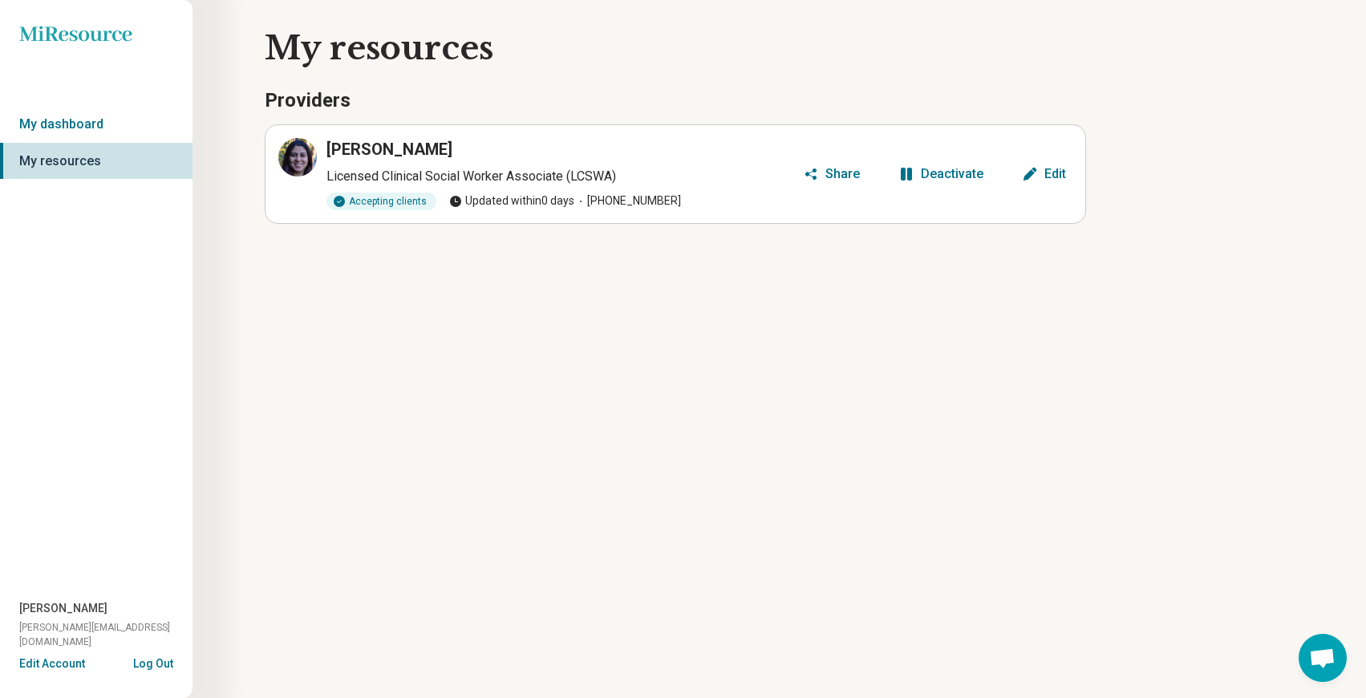
click at [367, 152] on h3 "[PERSON_NAME]" at bounding box center [390, 149] width 126 height 22
click at [292, 160] on icon at bounding box center [297, 157] width 19 height 19
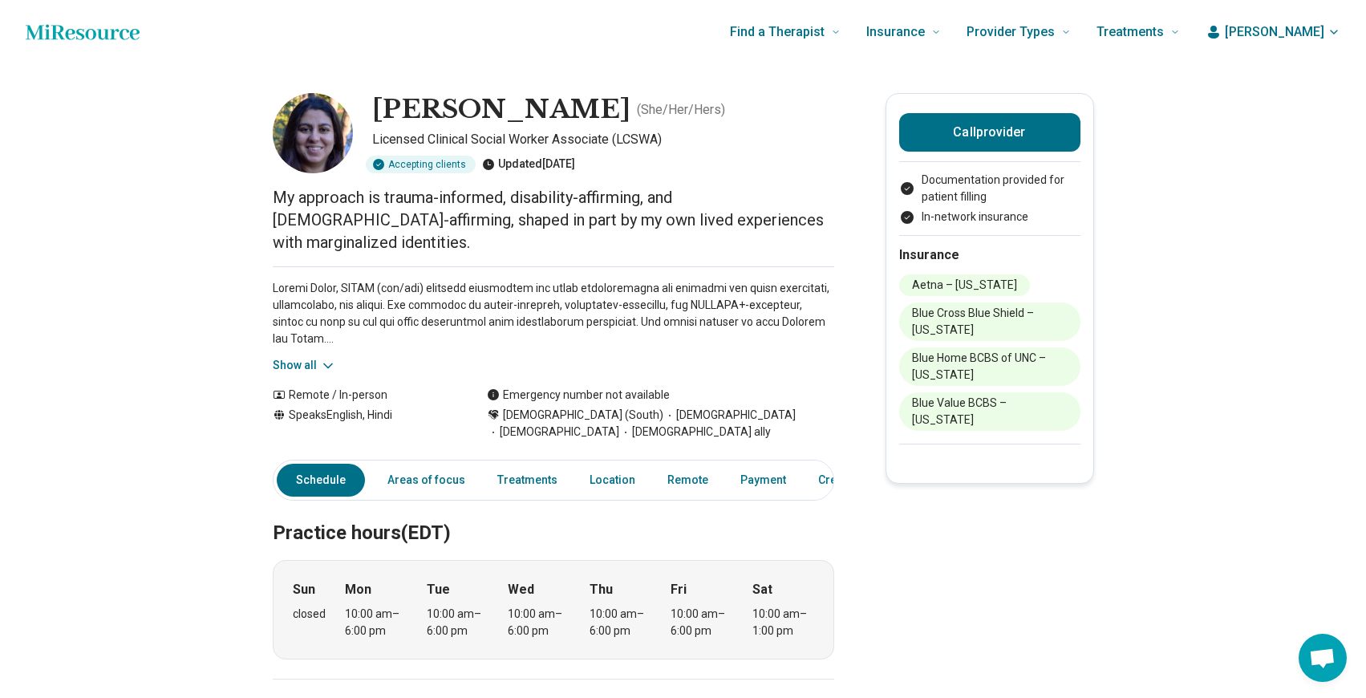
click at [327, 358] on icon at bounding box center [328, 366] width 16 height 16
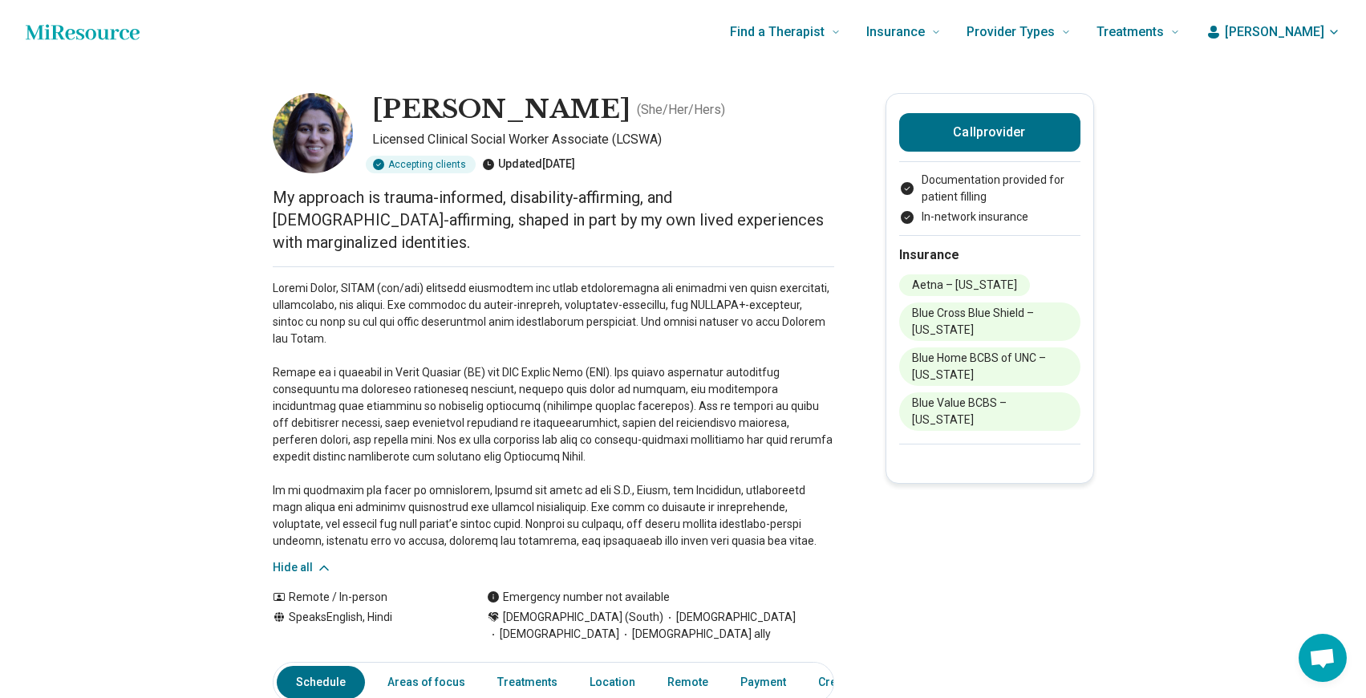
click at [1309, 35] on span "[PERSON_NAME]" at bounding box center [1274, 31] width 99 height 19
click at [1277, 77] on link "My dashboard" at bounding box center [1287, 80] width 110 height 42
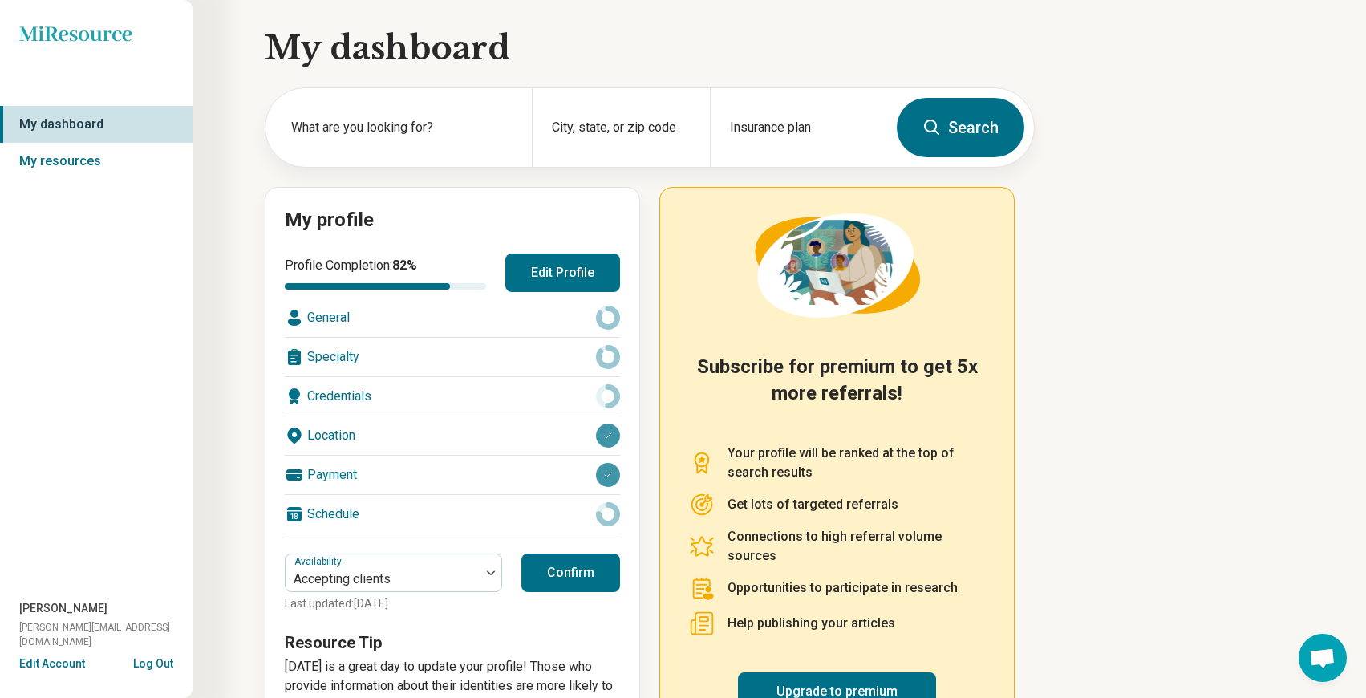
click at [1182, 339] on div "Miresource logo My dashboard My resources [PERSON_NAME] [PERSON_NAME][EMAIL_ADD…" at bounding box center [683, 388] width 1366 height 777
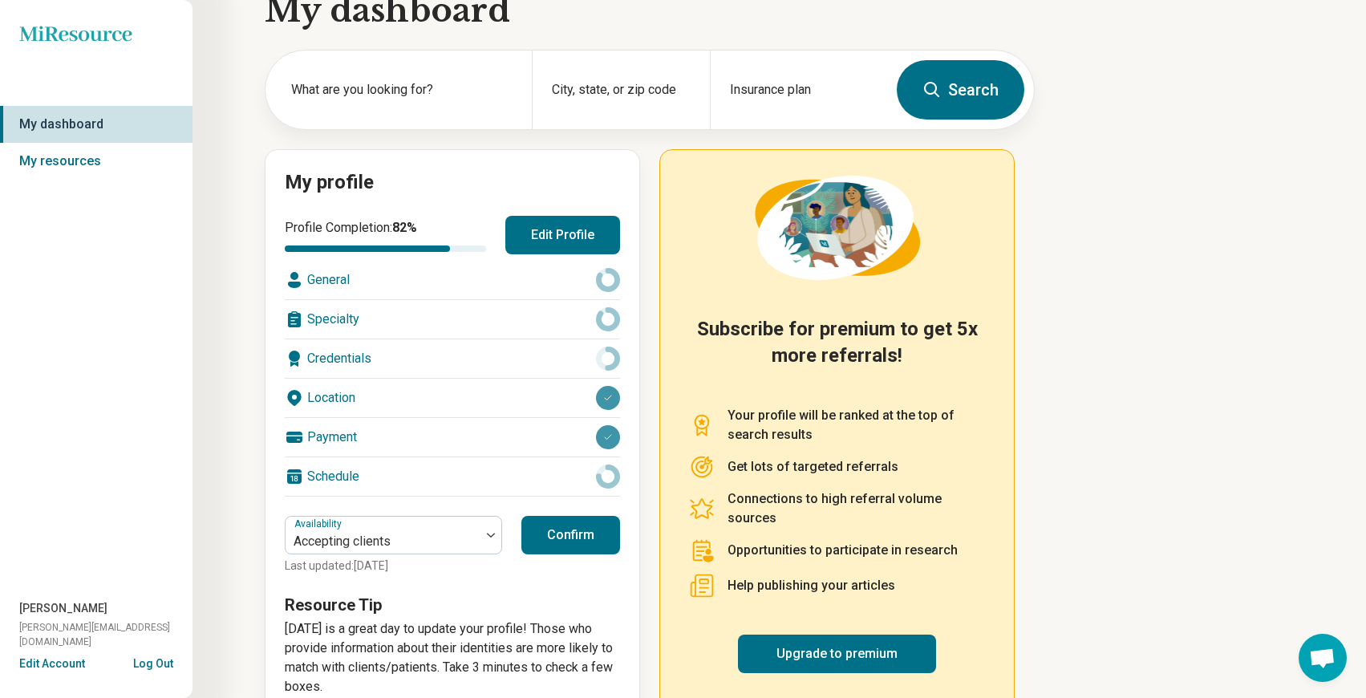
scroll to position [78, 0]
